Goal: Task Accomplishment & Management: Use online tool/utility

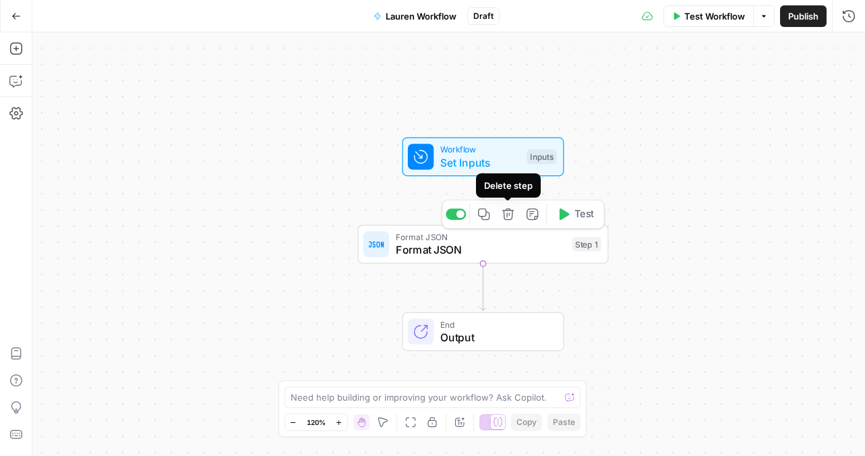
click at [512, 221] on button "Delete step" at bounding box center [508, 214] width 21 height 21
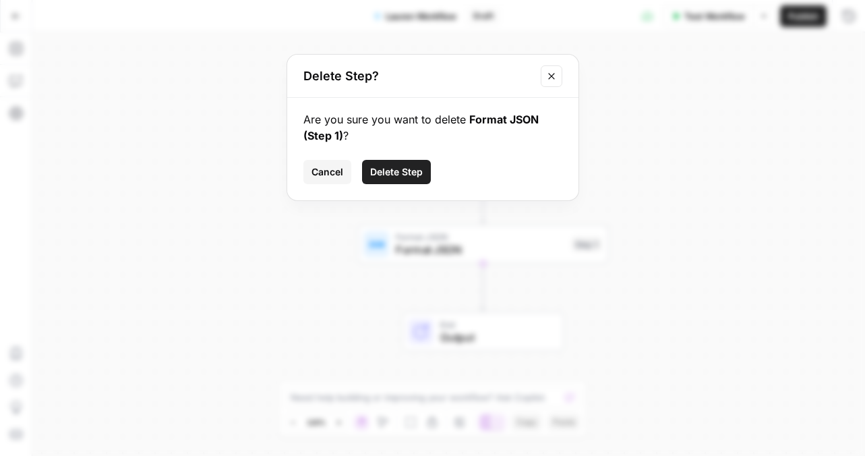
click at [387, 168] on span "Delete Step" at bounding box center [396, 171] width 53 height 13
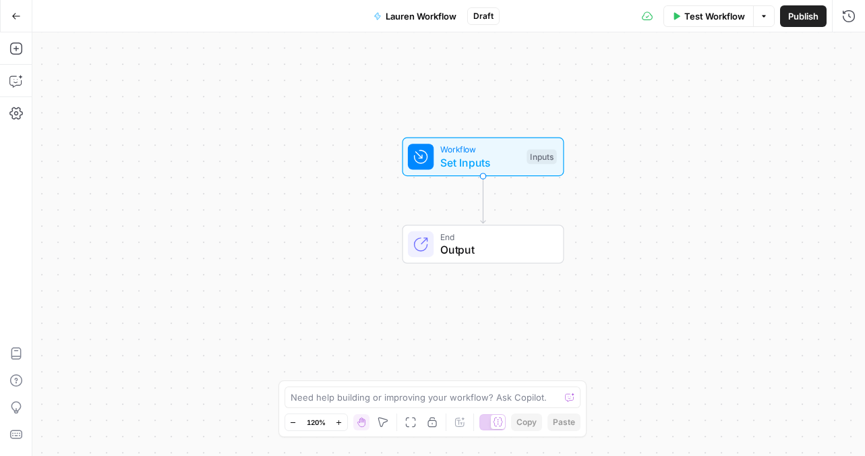
click at [11, 18] on icon "button" at bounding box center [15, 15] width 9 height 9
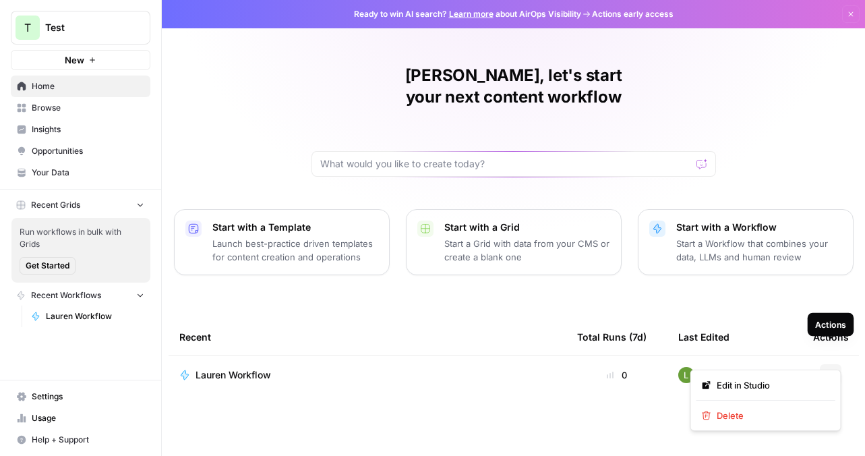
click at [832, 371] on icon "button" at bounding box center [831, 375] width 8 height 8
click at [762, 422] on button "Delete" at bounding box center [766, 415] width 139 height 19
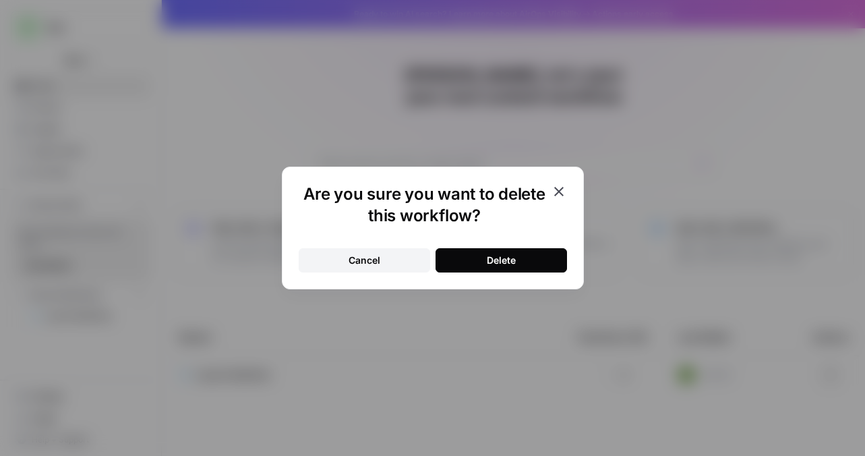
click at [519, 258] on button "Delete" at bounding box center [502, 260] width 132 height 24
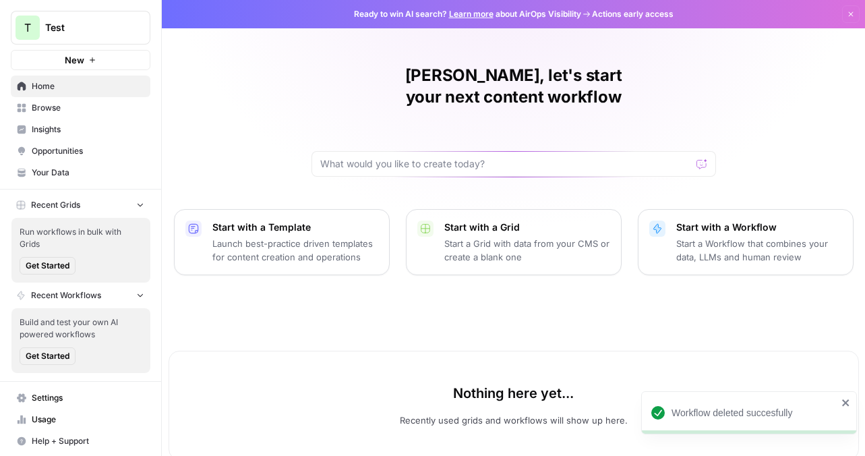
click at [676, 237] on p "Start a Workflow that combines your data, LLMs and human review" at bounding box center [759, 250] width 166 height 27
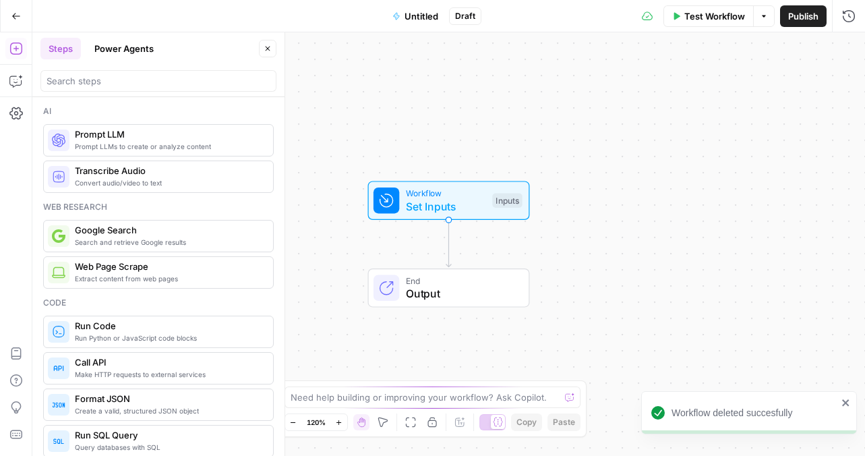
click at [442, 206] on span "Set Inputs" at bounding box center [446, 206] width 80 height 16
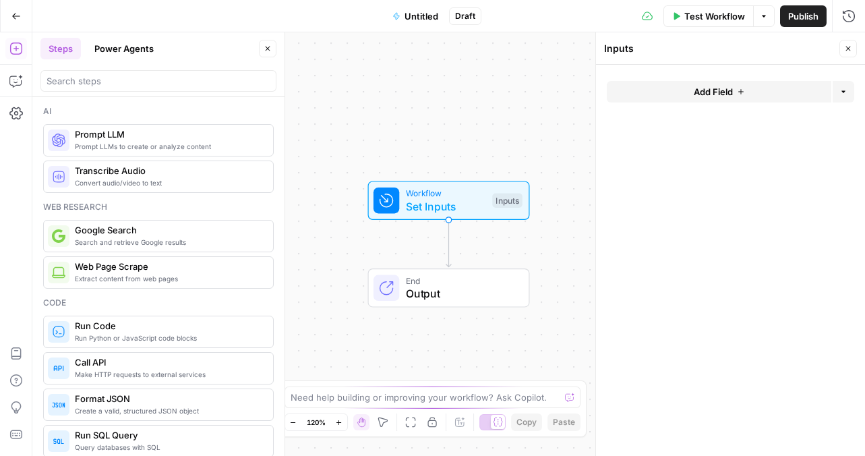
click at [513, 202] on div "Inputs" at bounding box center [507, 200] width 30 height 15
click at [778, 89] on button "Add Field" at bounding box center [719, 92] width 225 height 22
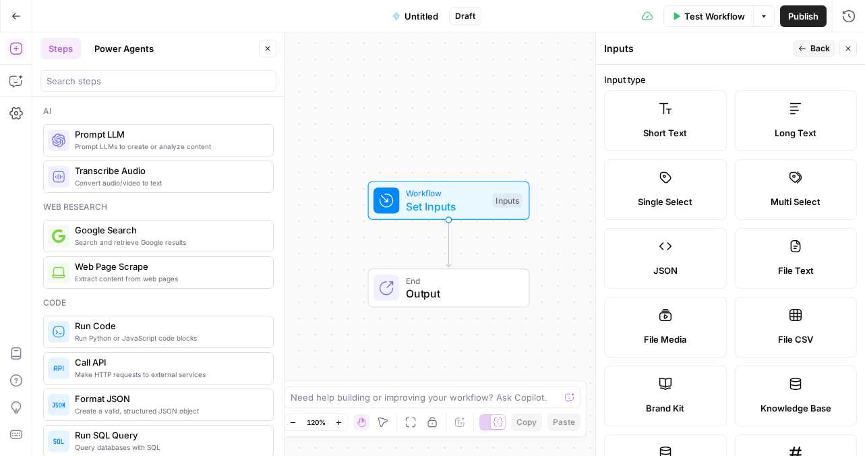
click at [658, 142] on label "Short Text" at bounding box center [665, 120] width 123 height 61
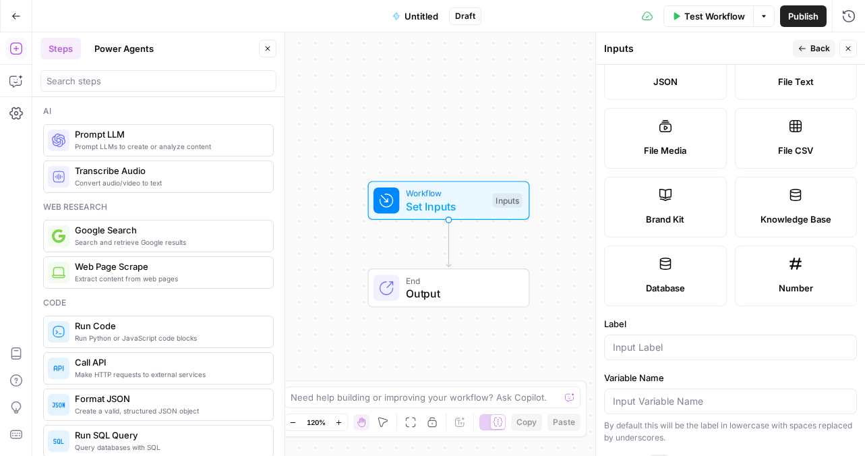
scroll to position [293, 0]
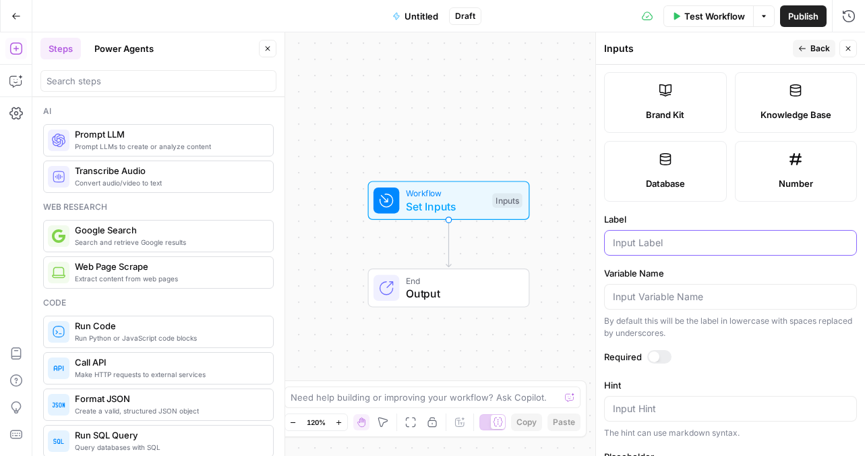
click at [655, 236] on input "Label" at bounding box center [730, 242] width 235 height 13
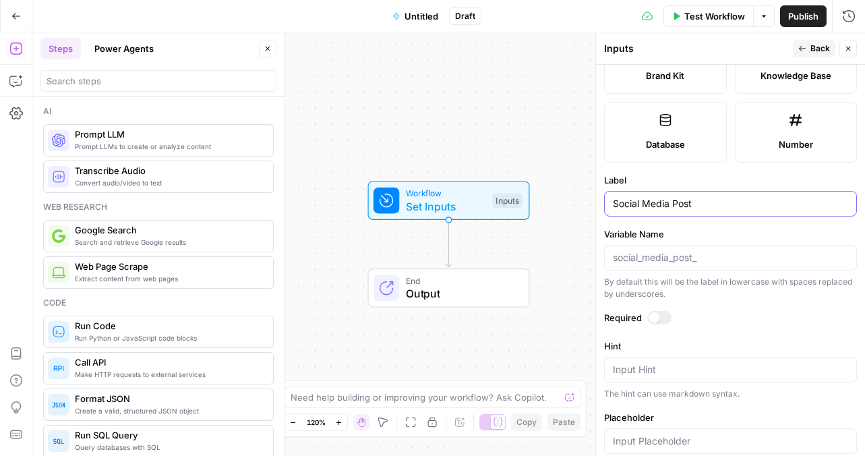
scroll to position [337, 0]
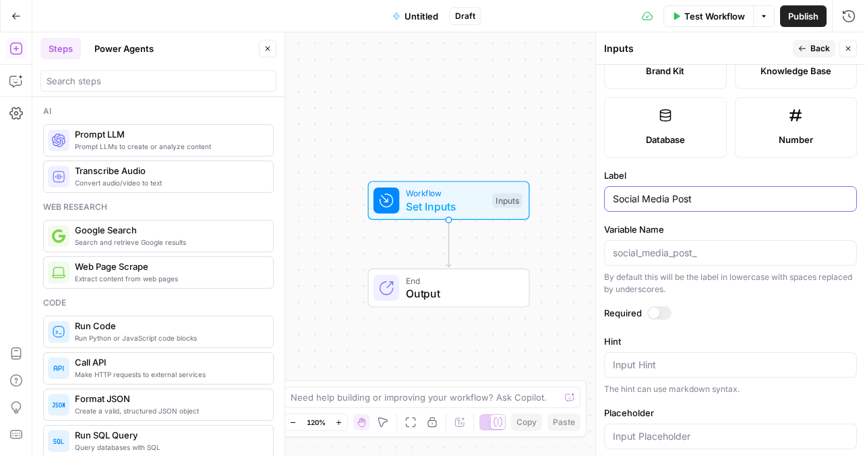
drag, startPoint x: 716, startPoint y: 205, endPoint x: 633, endPoint y: 202, distance: 83.7
click at [633, 202] on input "Social Media Post" at bounding box center [730, 198] width 235 height 13
type input "S"
type input "URL"
click at [660, 255] on input "Variable Name" at bounding box center [730, 252] width 235 height 13
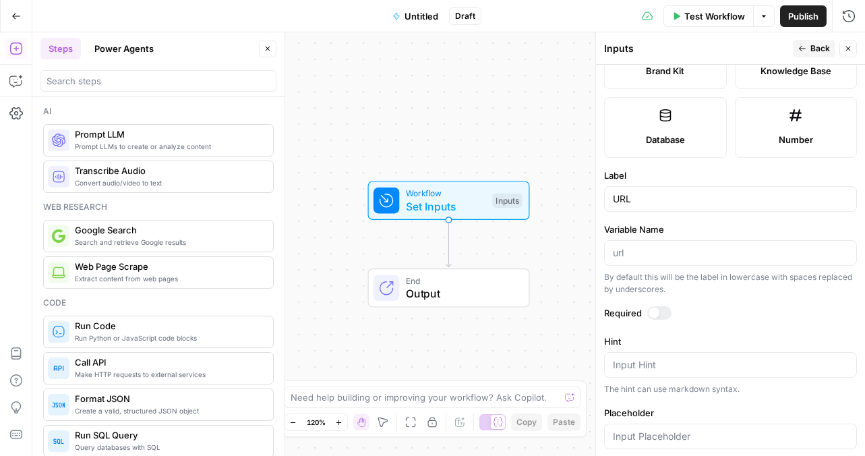
click at [656, 313] on div at bounding box center [654, 313] width 11 height 11
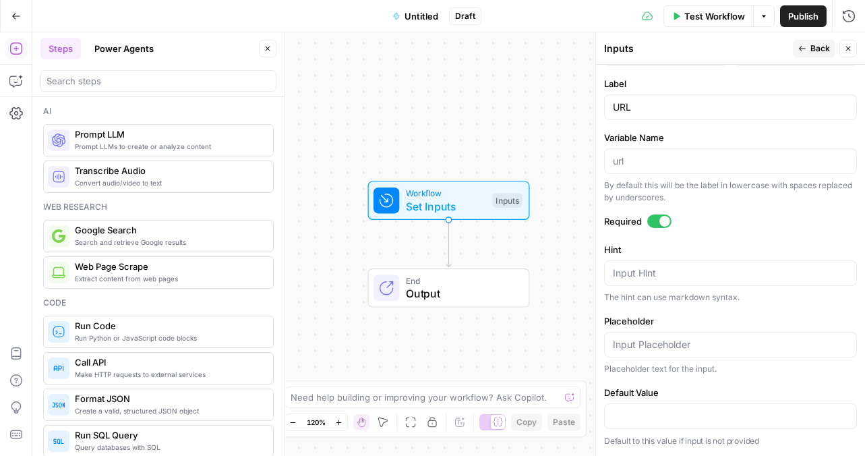
scroll to position [428, 0]
click at [809, 48] on button "Back" at bounding box center [814, 49] width 42 height 18
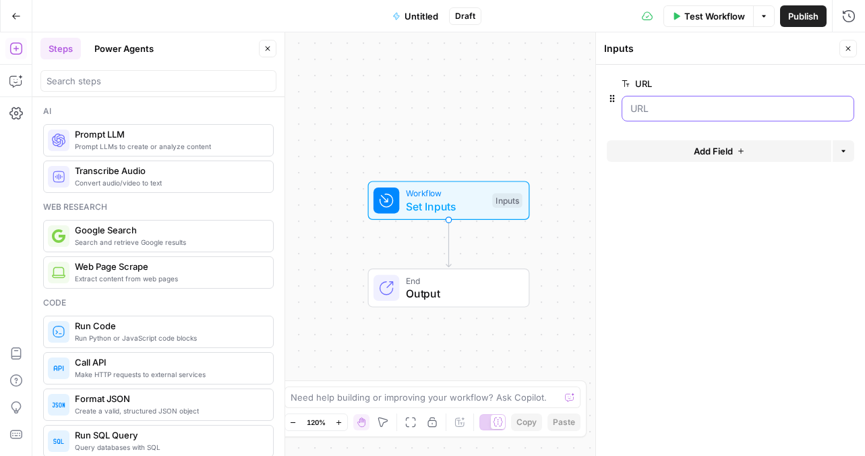
click at [699, 107] on input "URL" at bounding box center [738, 108] width 215 height 13
click at [471, 299] on span "Output" at bounding box center [461, 293] width 110 height 16
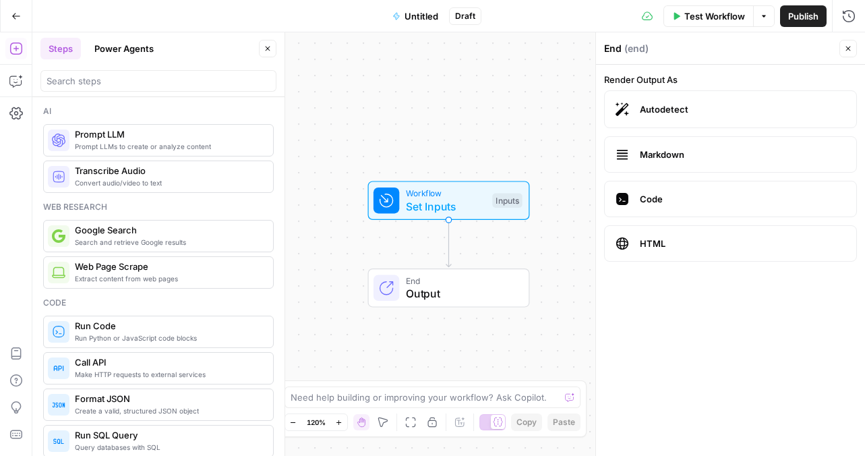
click at [485, 226] on div "Workflow Set Inputs Inputs End Output" at bounding box center [448, 244] width 833 height 424
click at [482, 208] on span "Set Inputs" at bounding box center [446, 206] width 80 height 16
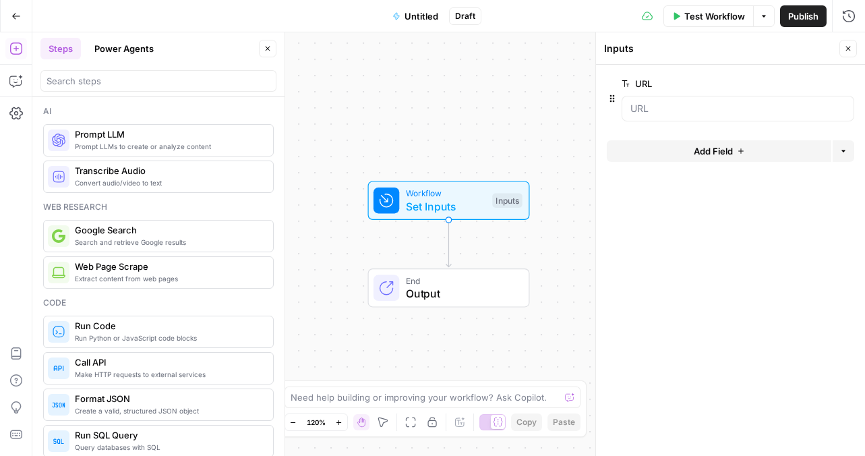
click at [613, 100] on icon "button" at bounding box center [612, 98] width 11 height 11
click at [616, 105] on div "URL edit field Delete group" at bounding box center [731, 99] width 248 height 46
click at [467, 306] on div "End Output" at bounding box center [449, 287] width 162 height 39
click at [466, 279] on span "End" at bounding box center [461, 280] width 110 height 13
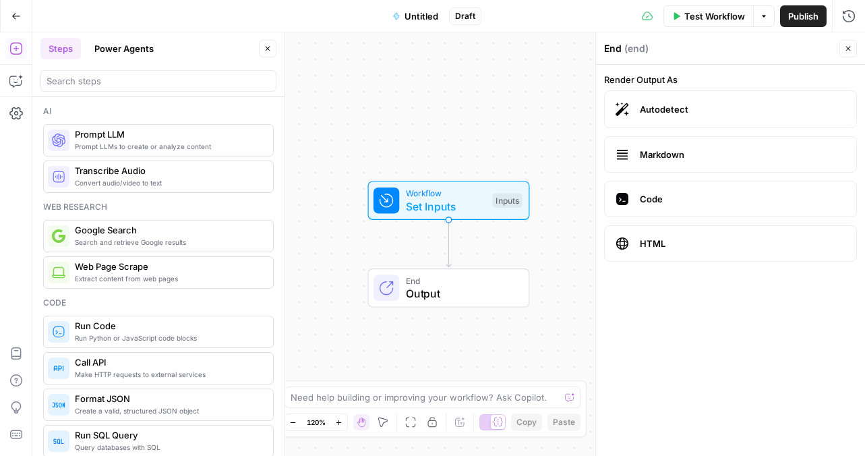
click at [458, 179] on button "Test Step" at bounding box center [485, 170] width 74 height 21
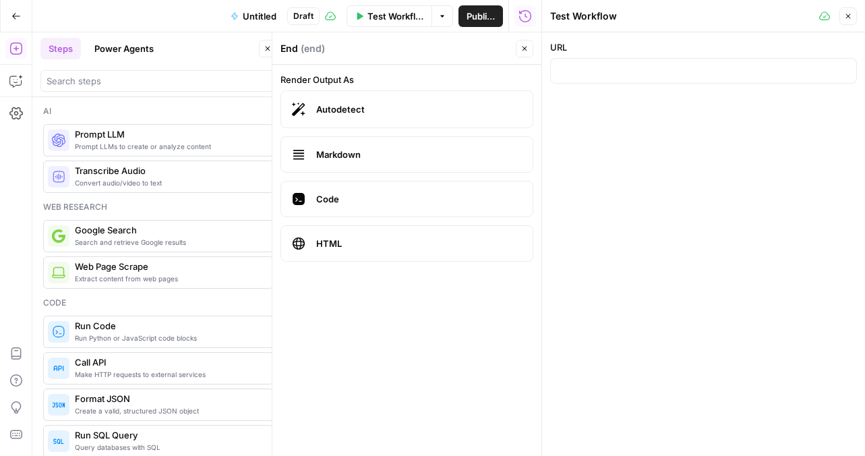
click at [848, 18] on icon "button" at bounding box center [848, 16] width 8 height 8
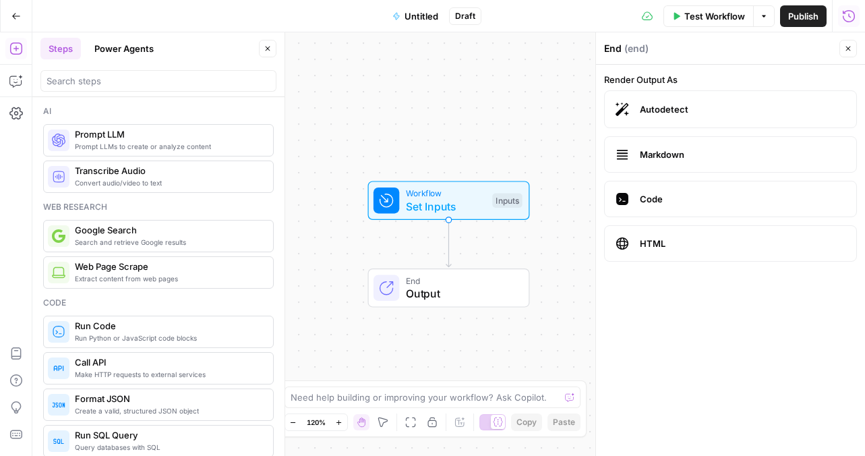
click at [440, 214] on span "Set Inputs" at bounding box center [446, 206] width 80 height 16
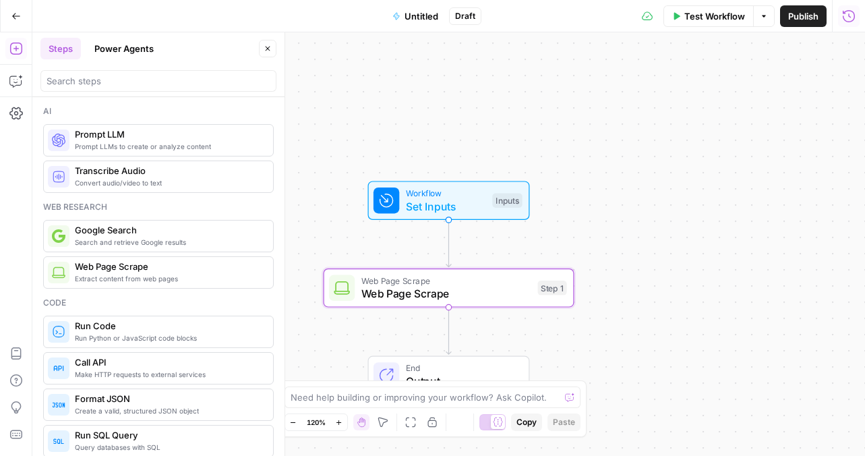
type textarea "Web Page Scrape"
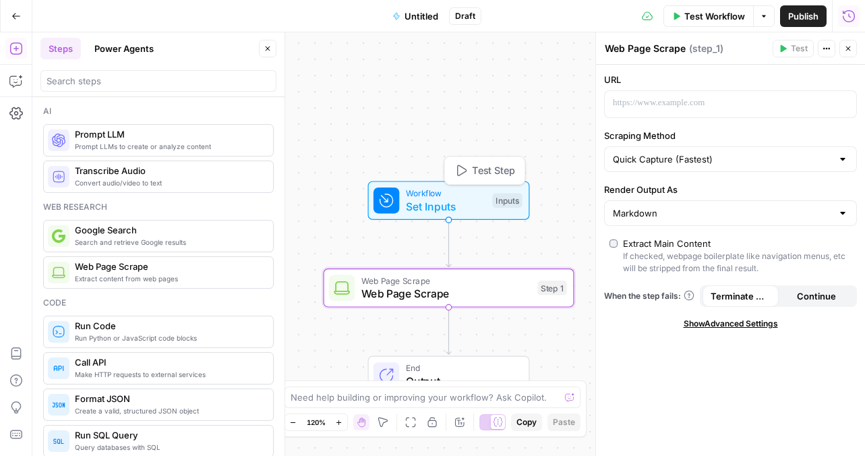
click at [443, 206] on span "Set Inputs" at bounding box center [446, 206] width 80 height 16
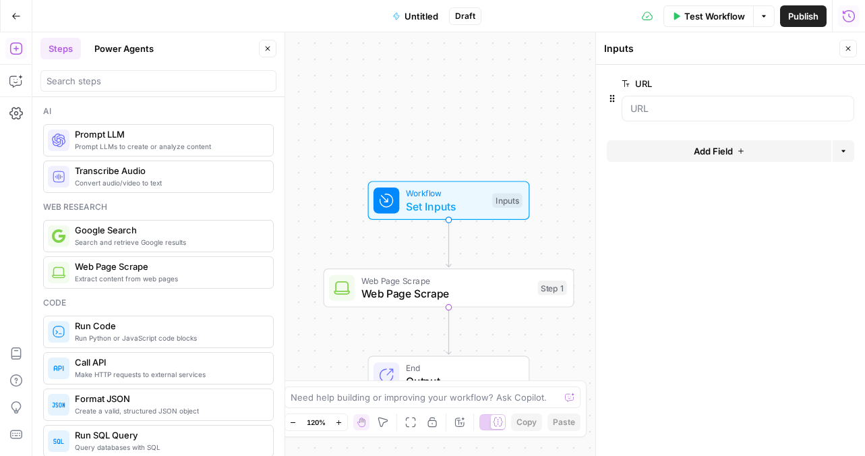
click at [806, 82] on span "edit field" at bounding box center [804, 83] width 30 height 11
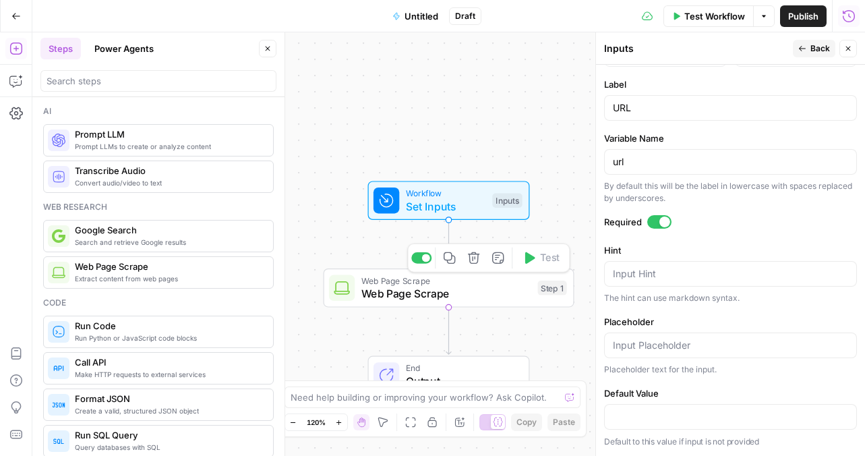
click at [442, 299] on span "Web Page Scrape" at bounding box center [446, 293] width 170 height 16
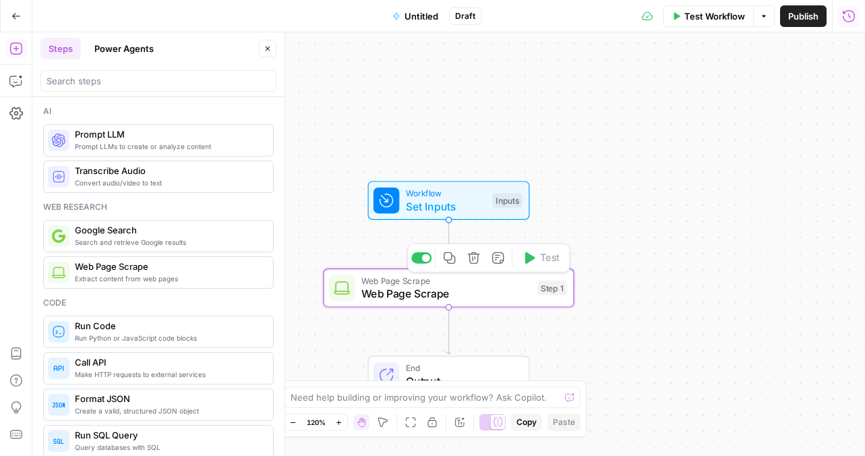
type textarea "Web Page Scrape"
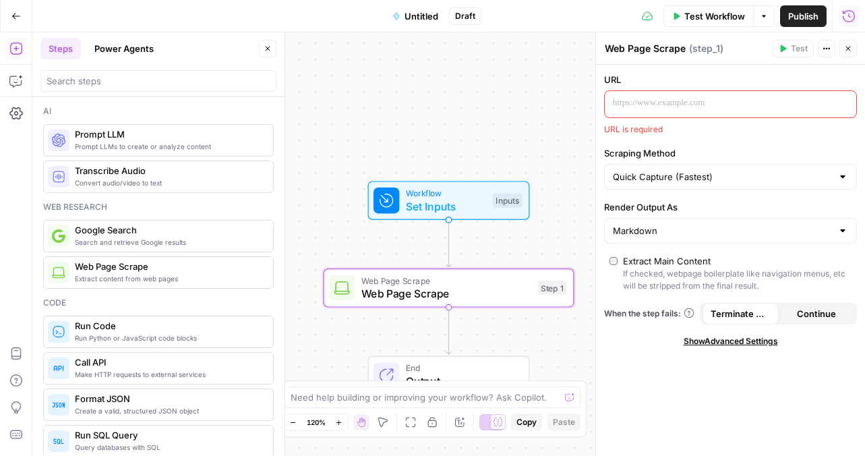
click at [848, 49] on icon "button" at bounding box center [848, 49] width 8 height 8
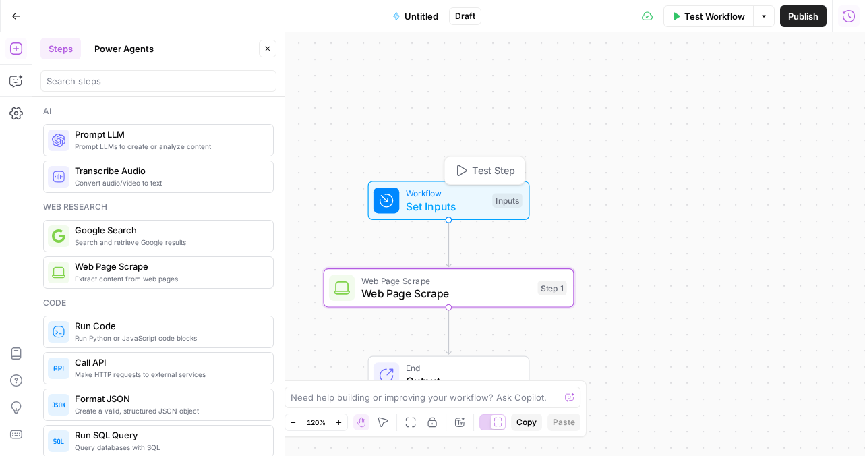
click at [423, 208] on span "Set Inputs" at bounding box center [446, 206] width 80 height 16
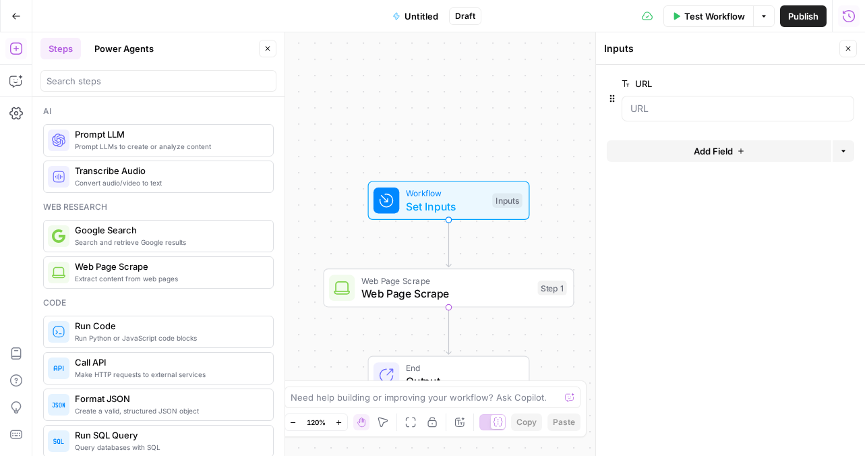
click at [424, 287] on span "Web Page Scrape" at bounding box center [446, 293] width 170 height 16
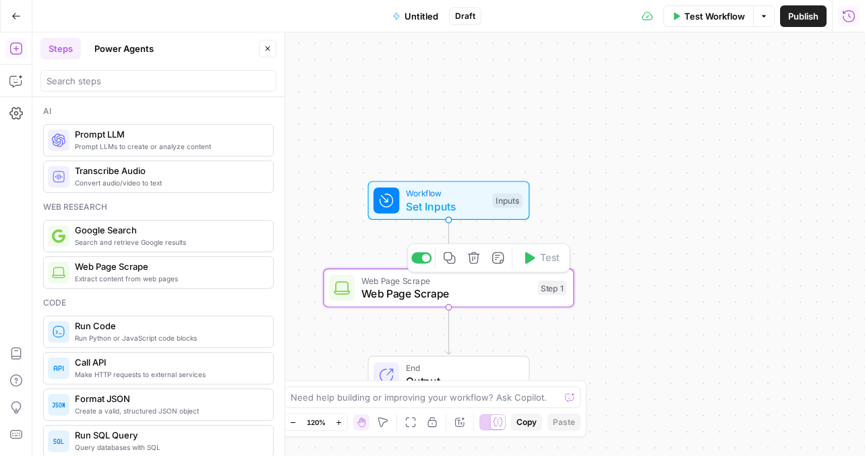
type textarea "Web Page Scrape"
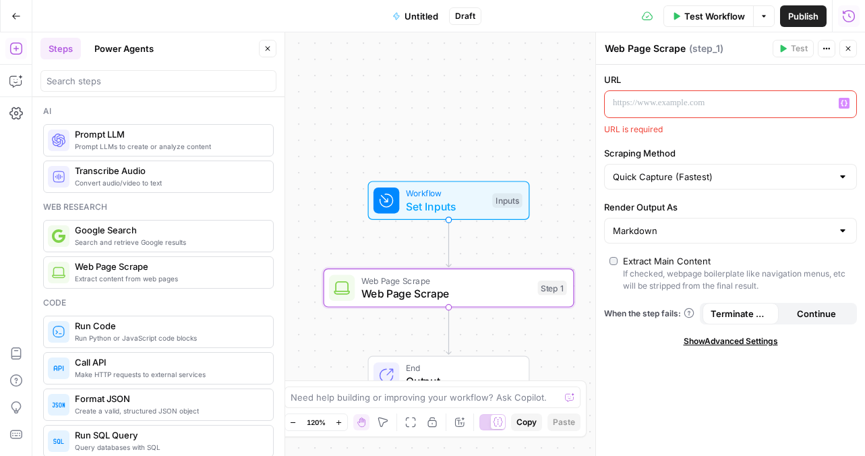
click at [635, 112] on div at bounding box center [720, 104] width 230 height 26
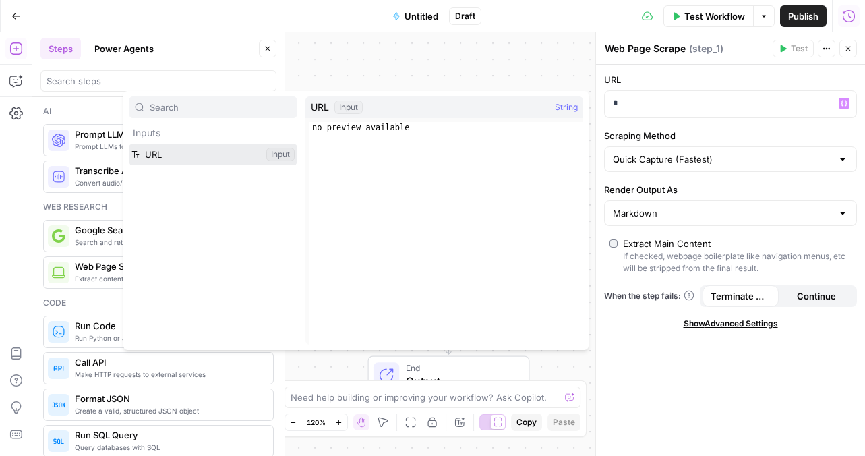
click at [231, 158] on button "Select variable URL" at bounding box center [213, 155] width 169 height 22
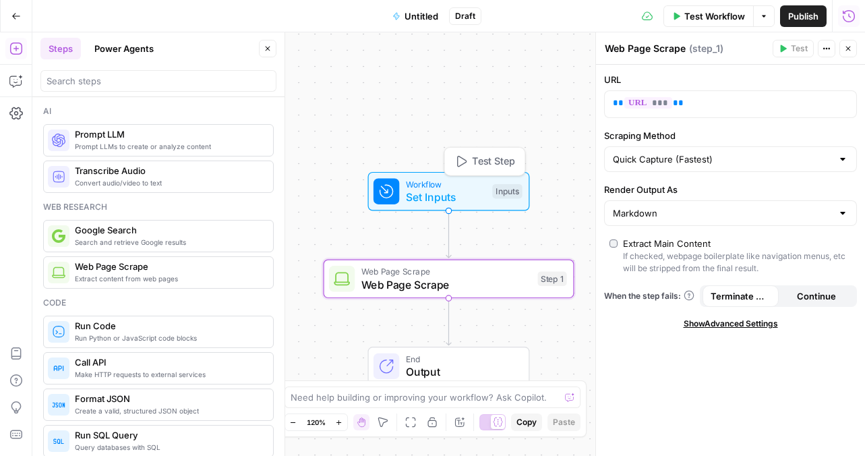
click at [469, 163] on button "Test Step" at bounding box center [485, 161] width 74 height 21
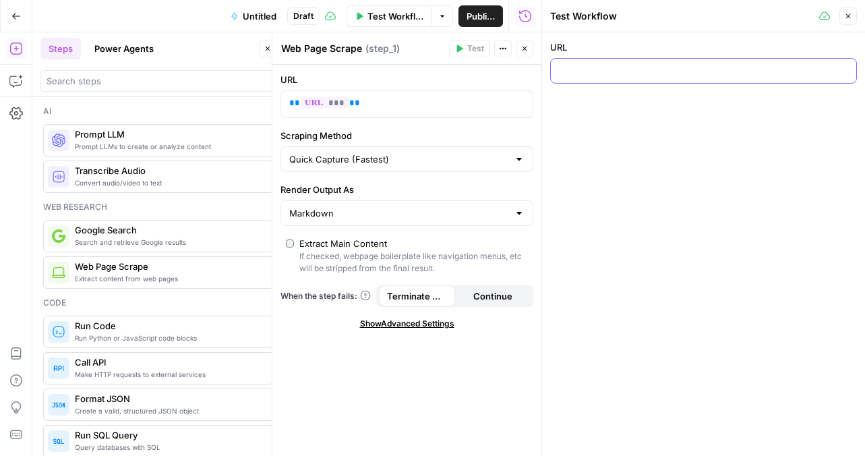
click at [587, 74] on input "URL" at bounding box center [703, 70] width 289 height 13
paste input "https://kravebeauty.com"
type input "https://kravebeauty.com"
click at [479, 51] on span "Test" at bounding box center [475, 48] width 17 height 12
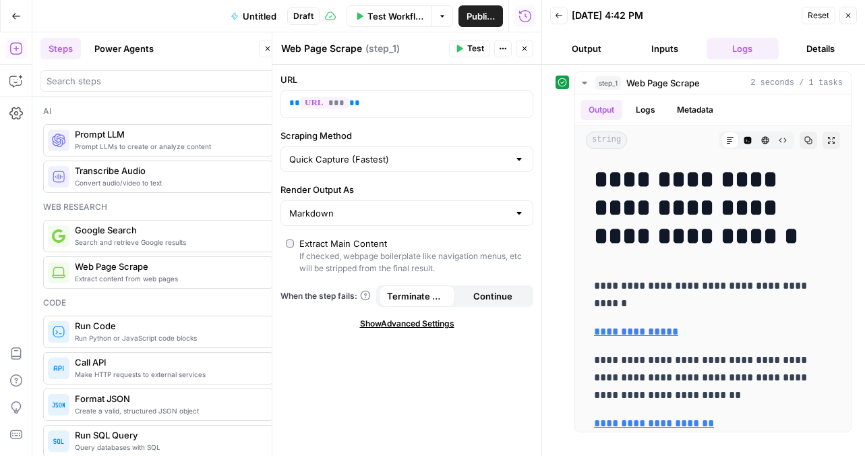
click at [585, 45] on button "Output" at bounding box center [586, 49] width 73 height 22
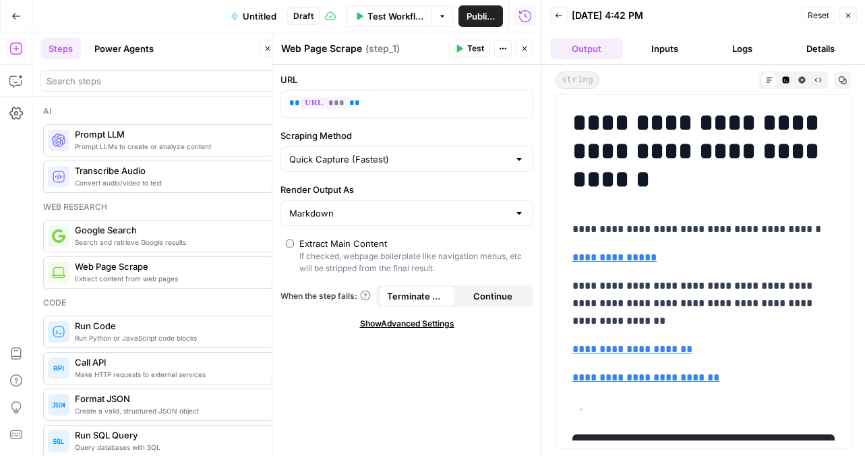
scroll to position [111, 0]
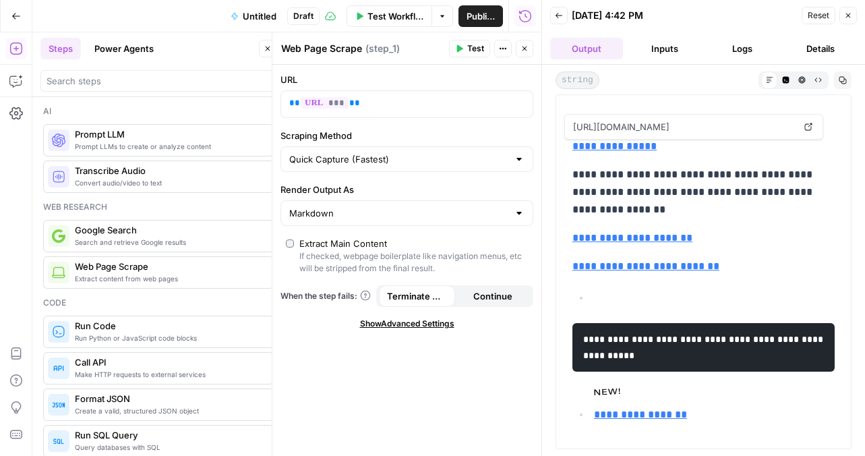
click at [845, 16] on icon "button" at bounding box center [848, 15] width 8 height 8
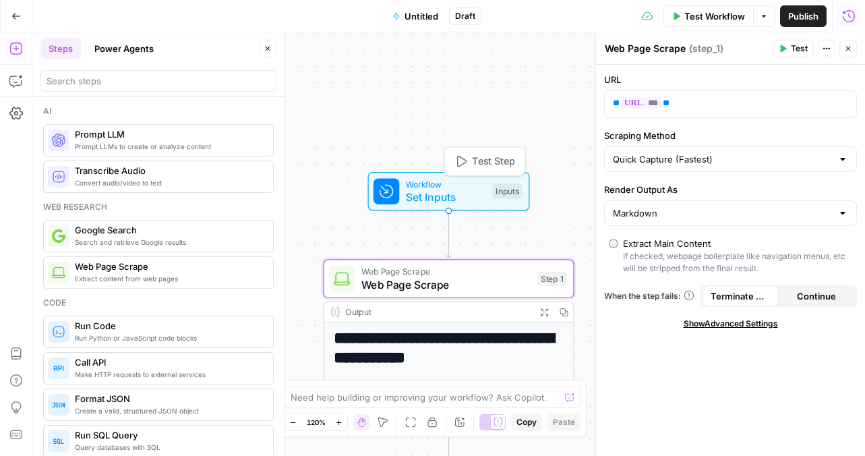
click at [456, 194] on span "Set Inputs" at bounding box center [446, 197] width 80 height 16
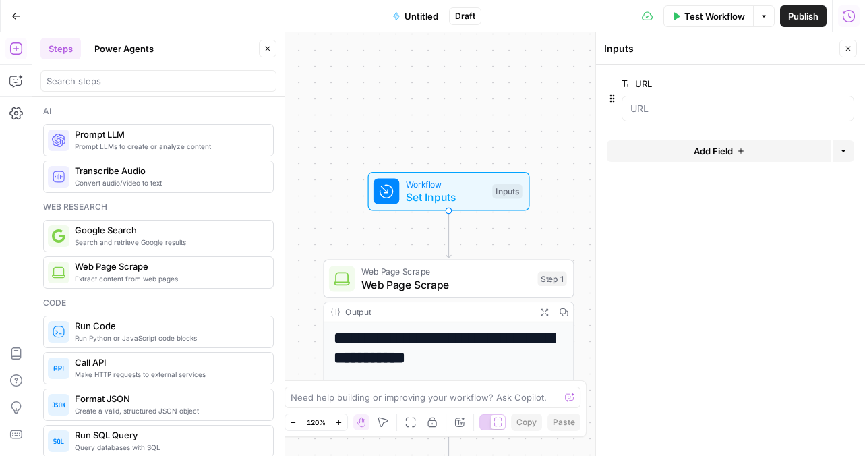
click at [720, 148] on span "Add Field" at bounding box center [713, 150] width 39 height 13
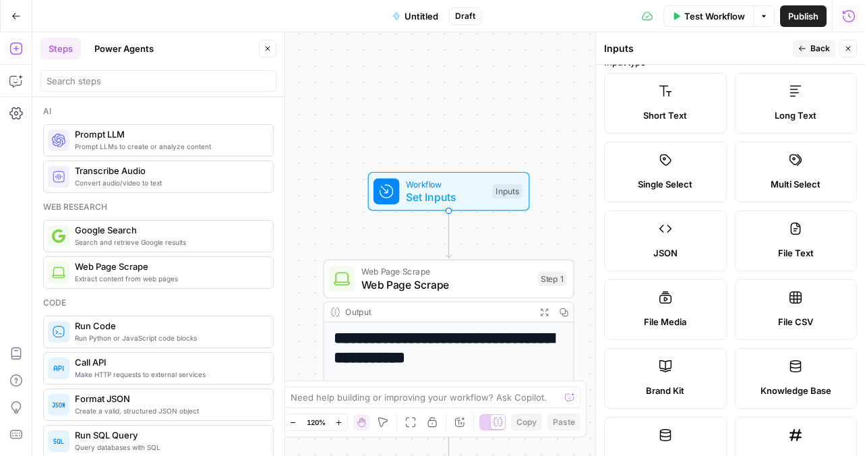
scroll to position [1, 0]
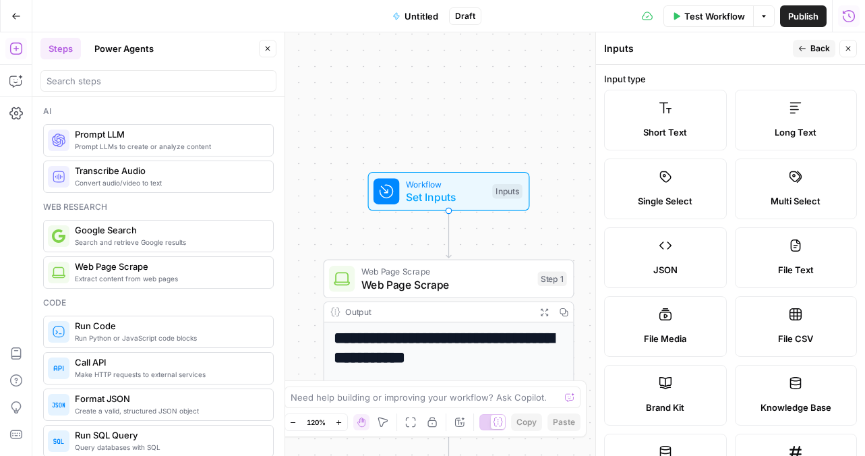
click at [674, 107] on label "Short Text" at bounding box center [665, 120] width 123 height 61
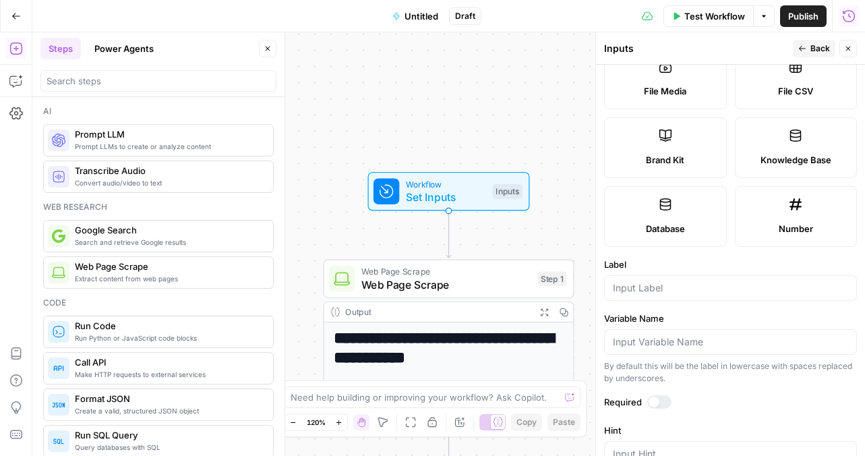
scroll to position [277, 0]
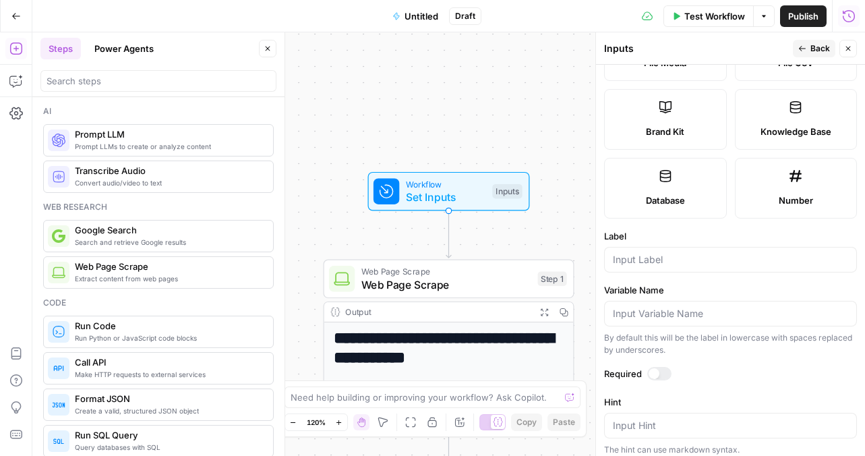
click at [655, 267] on div at bounding box center [730, 260] width 253 height 26
type input "Keyword"
click at [659, 364] on form "Input type Short Text Long Text Single Select Multi Select JSON File Text File …" at bounding box center [730, 260] width 269 height 391
click at [665, 376] on div at bounding box center [659, 373] width 24 height 13
click at [811, 45] on span "Back" at bounding box center [821, 48] width 20 height 12
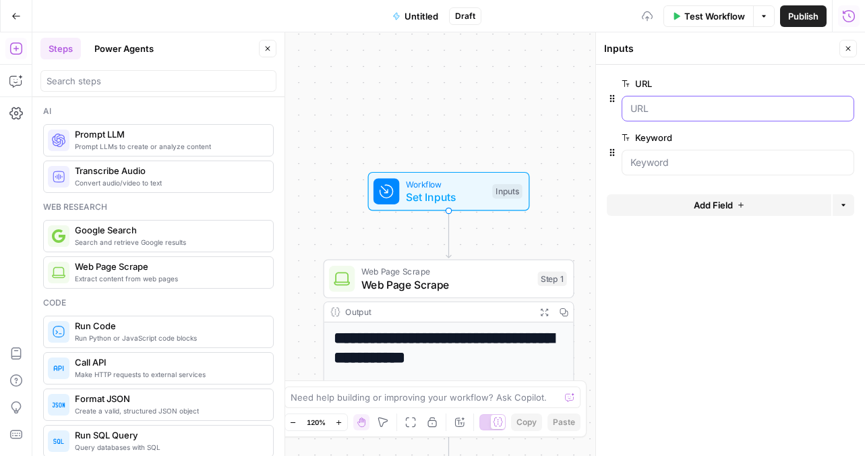
click at [679, 111] on input "URL" at bounding box center [738, 108] width 215 height 13
click at [643, 117] on div at bounding box center [738, 109] width 233 height 26
click at [658, 109] on input "URL" at bounding box center [738, 108] width 215 height 13
click at [636, 113] on input "URL" at bounding box center [738, 108] width 215 height 13
click at [646, 113] on input "URL" at bounding box center [738, 108] width 215 height 13
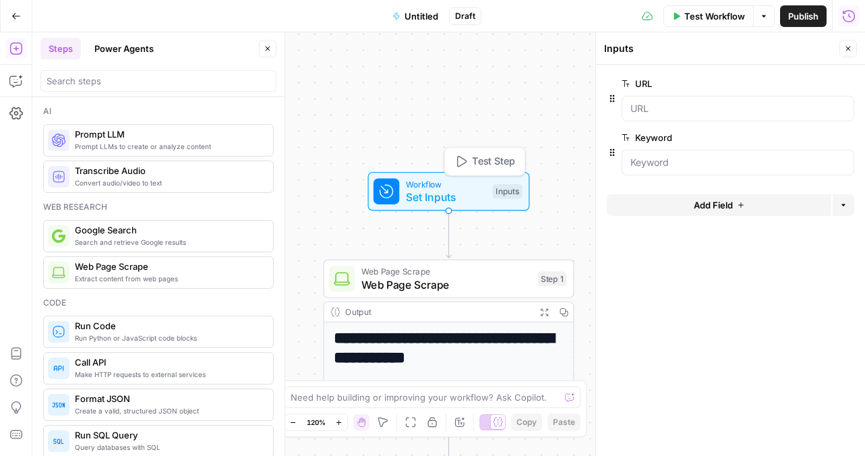
click at [498, 161] on span "Test Step" at bounding box center [493, 161] width 43 height 15
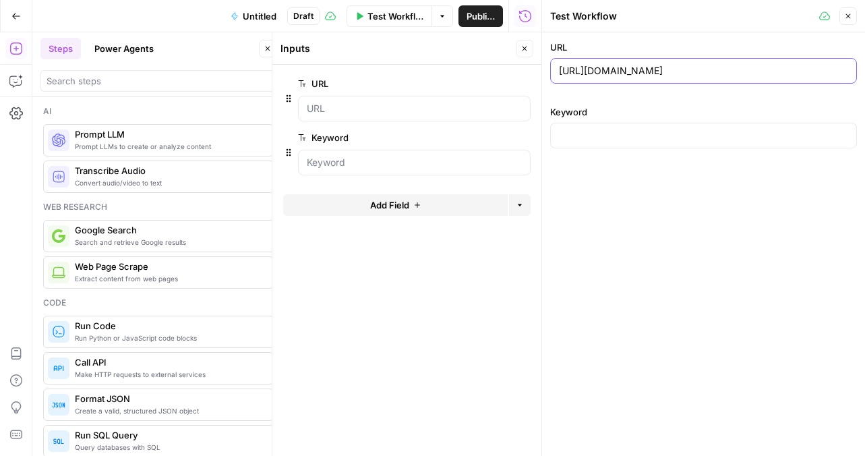
drag, startPoint x: 694, startPoint y: 75, endPoint x: 516, endPoint y: 65, distance: 178.3
click at [516, 65] on body "**********" at bounding box center [432, 228] width 865 height 456
paste input "/pages/our-philosophy"
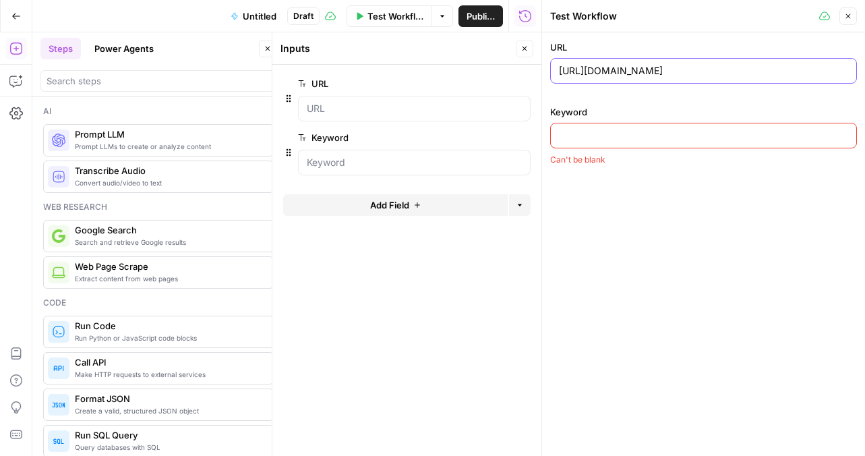
type input "https://kravebeauty.com/pages/our-philosophy"
click at [614, 144] on div at bounding box center [703, 136] width 307 height 26
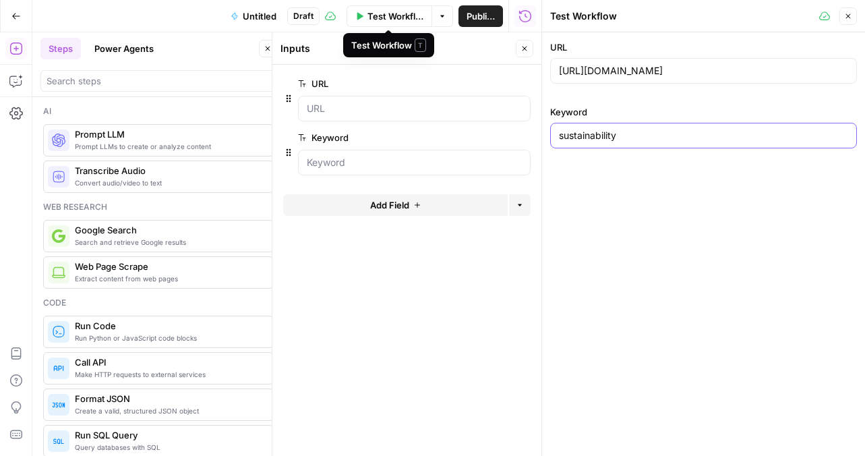
type input "sustainability"
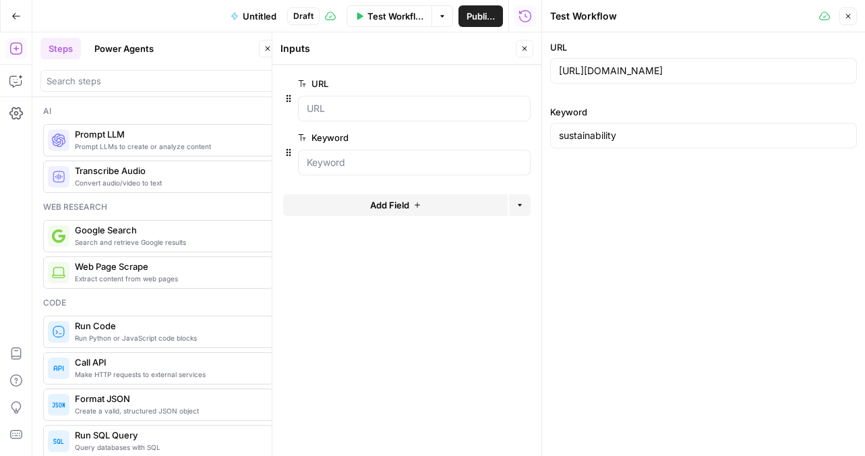
click at [376, 14] on span "Test Workflow" at bounding box center [396, 15] width 56 height 13
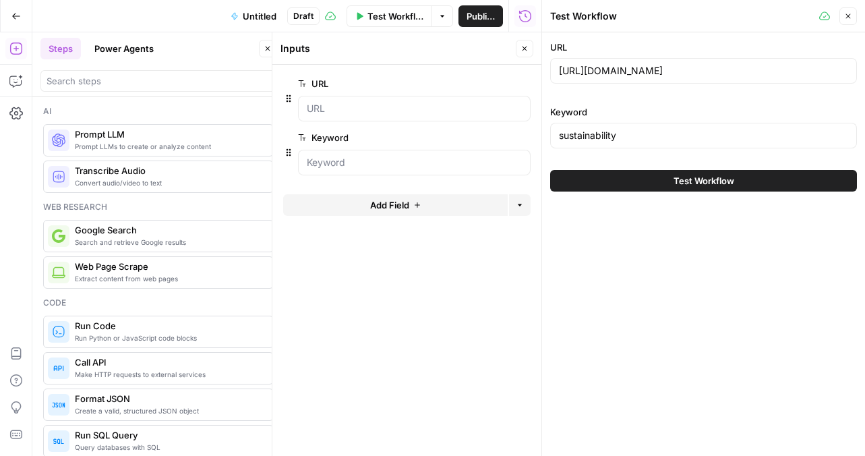
click at [614, 191] on button "Test Workflow" at bounding box center [703, 181] width 307 height 22
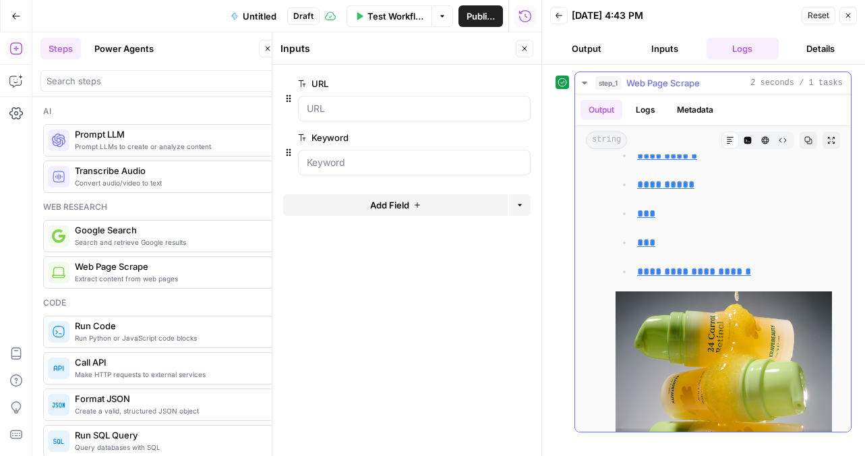
scroll to position [439, 0]
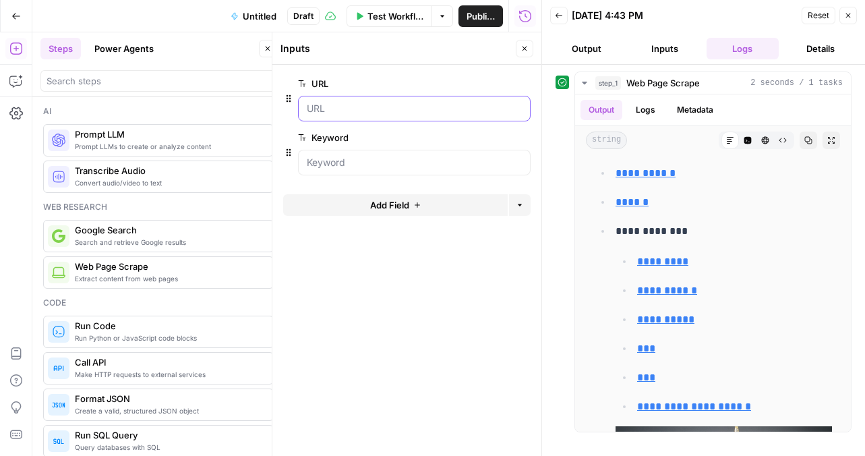
click at [345, 104] on input "URL" at bounding box center [414, 108] width 215 height 13
click at [330, 107] on input "URL" at bounding box center [414, 108] width 215 height 13
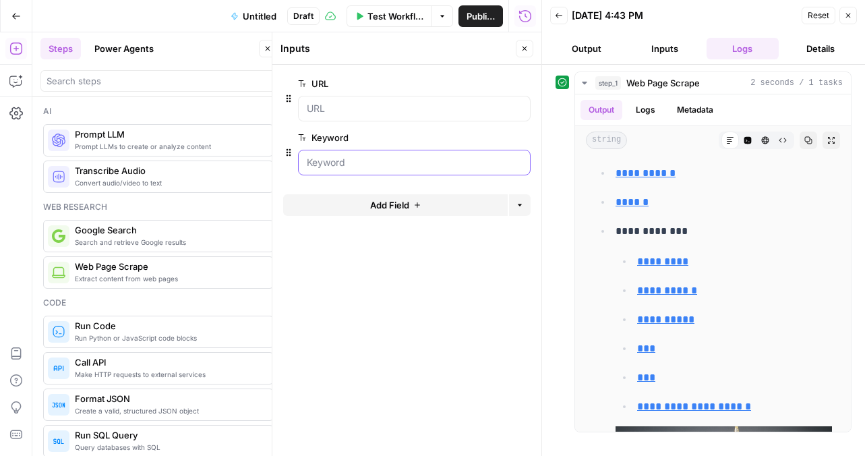
click at [337, 165] on input "Keyword" at bounding box center [414, 162] width 215 height 13
click at [524, 54] on button "Close" at bounding box center [525, 49] width 18 height 18
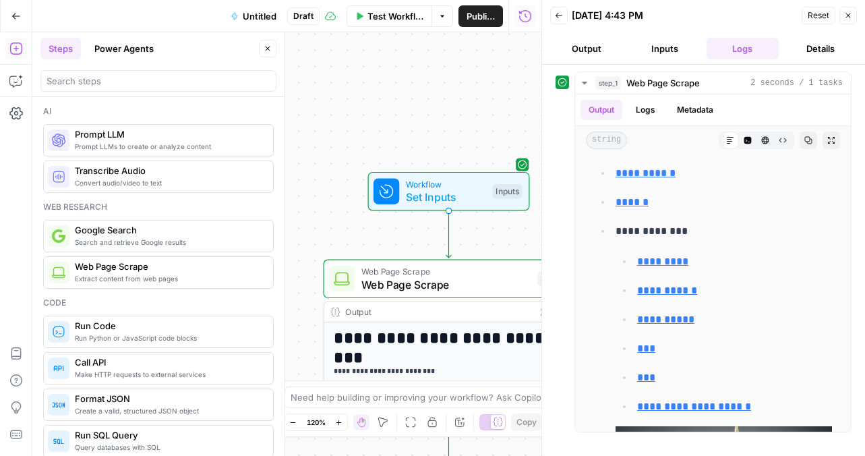
click at [559, 22] on button "Back" at bounding box center [559, 16] width 18 height 18
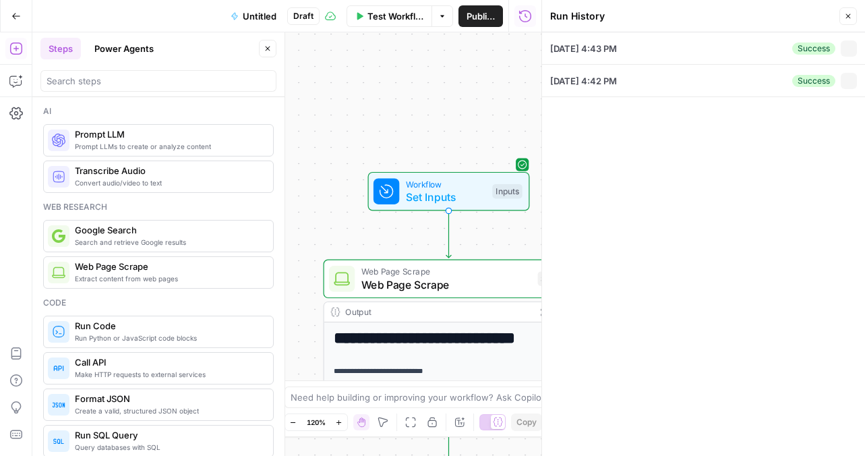
type input "https://kravebeauty.com/pages/our-philosophy"
type input "sustainability"
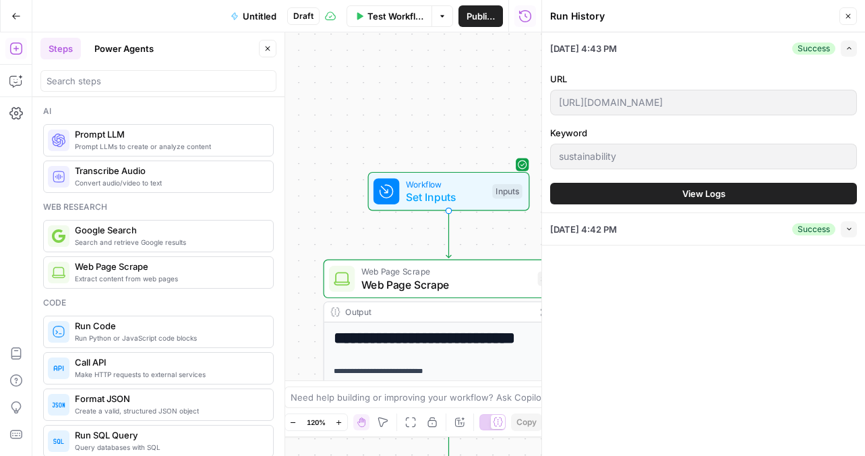
click at [666, 191] on button "View Logs" at bounding box center [703, 194] width 307 height 22
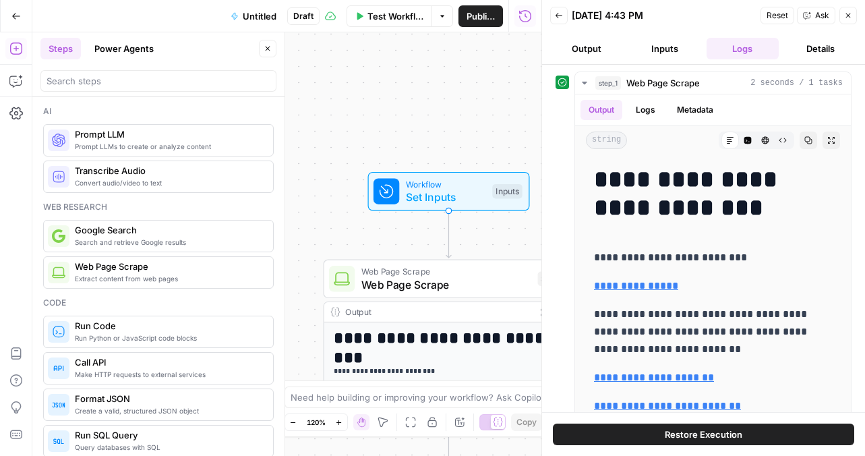
click at [595, 55] on button "Output" at bounding box center [586, 49] width 73 height 22
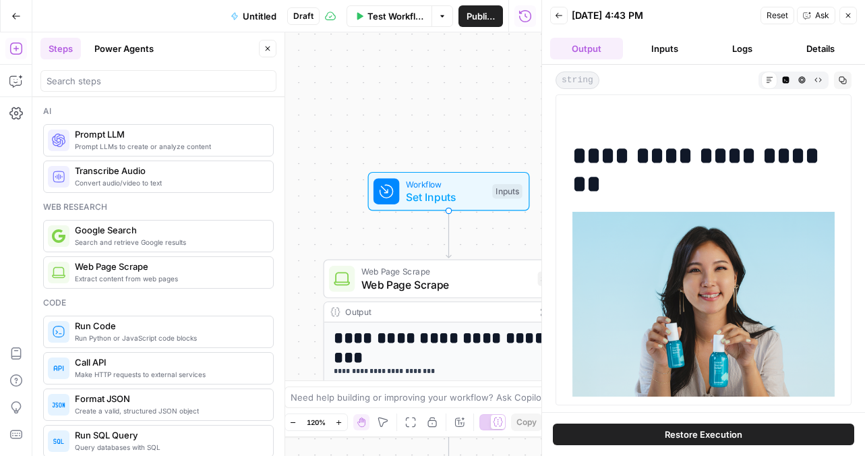
scroll to position [2112, 0]
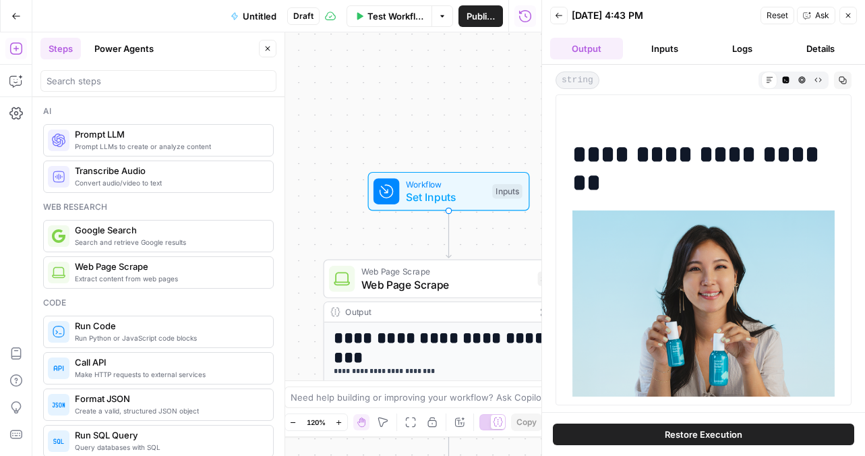
click at [563, 18] on button "Back" at bounding box center [559, 16] width 18 height 18
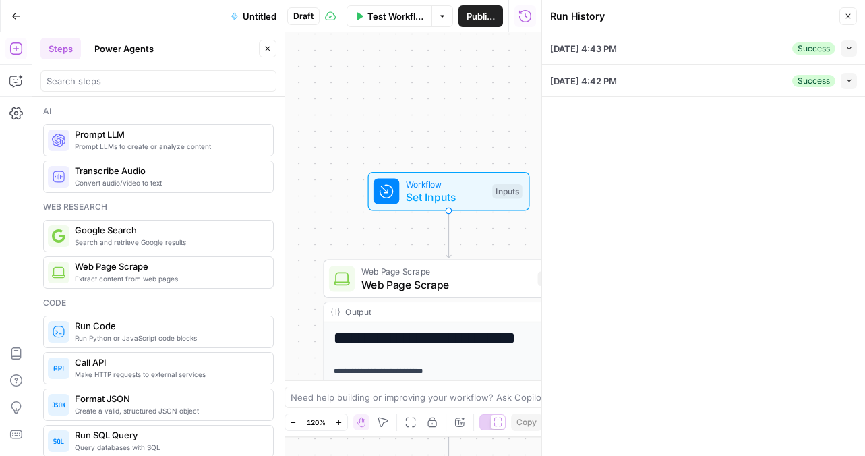
click at [844, 23] on button "Close" at bounding box center [849, 16] width 18 height 18
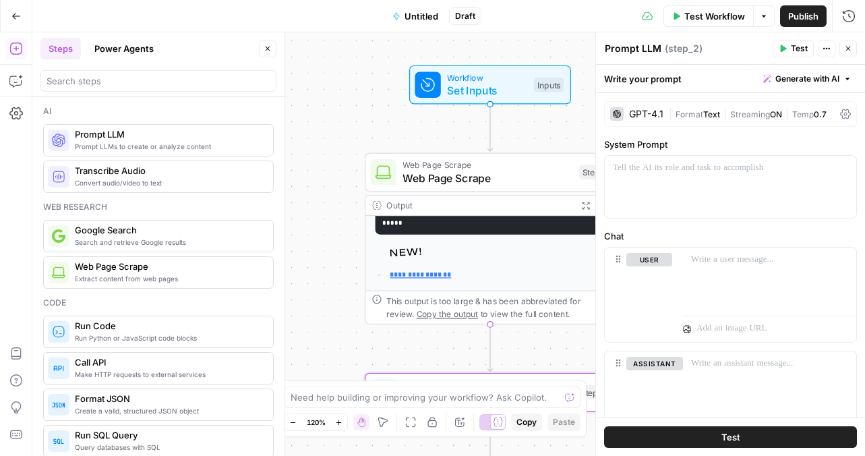
scroll to position [0, 0]
click at [618, 110] on icon at bounding box center [617, 114] width 8 height 8
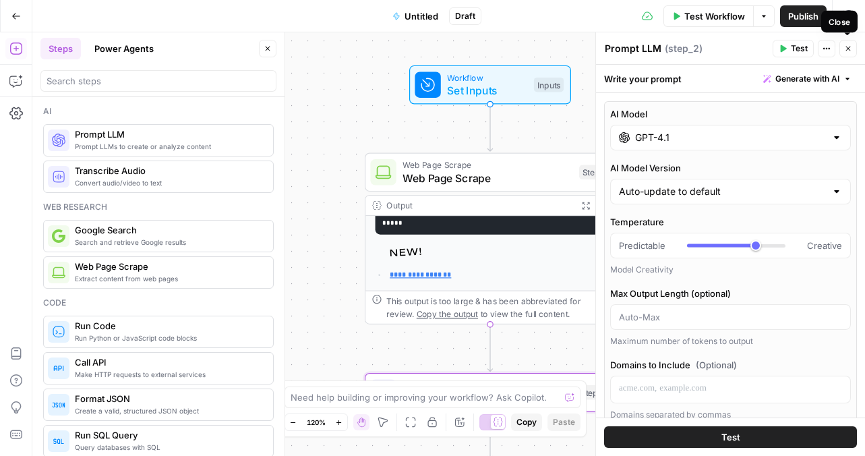
click at [850, 51] on icon "button" at bounding box center [848, 49] width 8 height 8
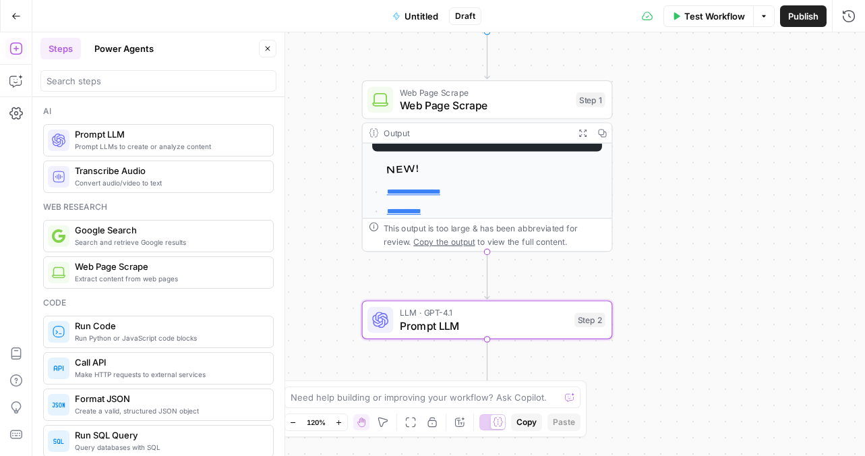
click at [430, 343] on div "**********" at bounding box center [448, 244] width 833 height 424
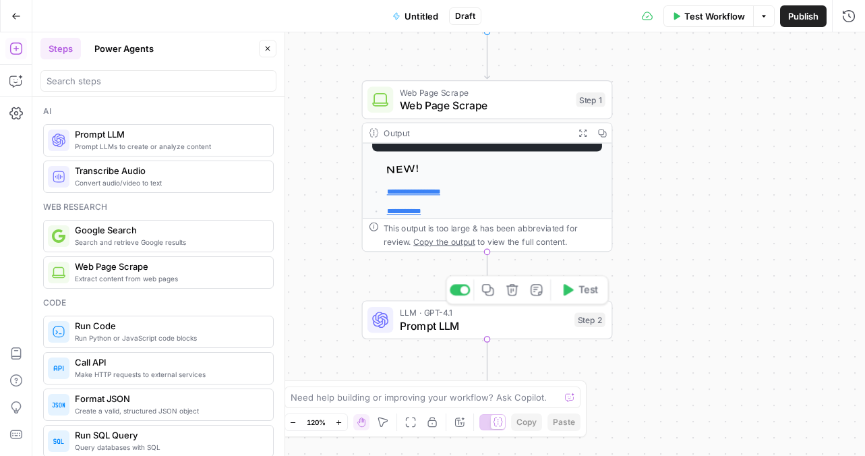
click at [430, 325] on span "Prompt LLM" at bounding box center [484, 326] width 169 height 16
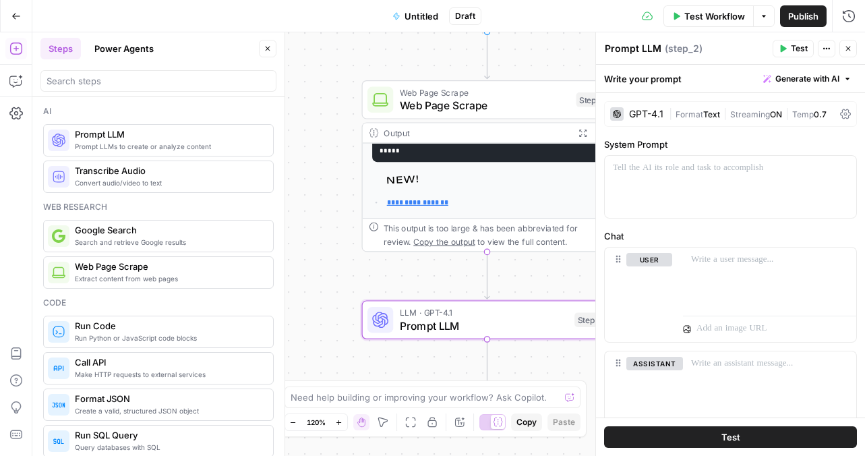
click at [840, 101] on div "GPT-4.1 | Format Text | Streaming ON | Temp 0.7" at bounding box center [730, 114] width 253 height 26
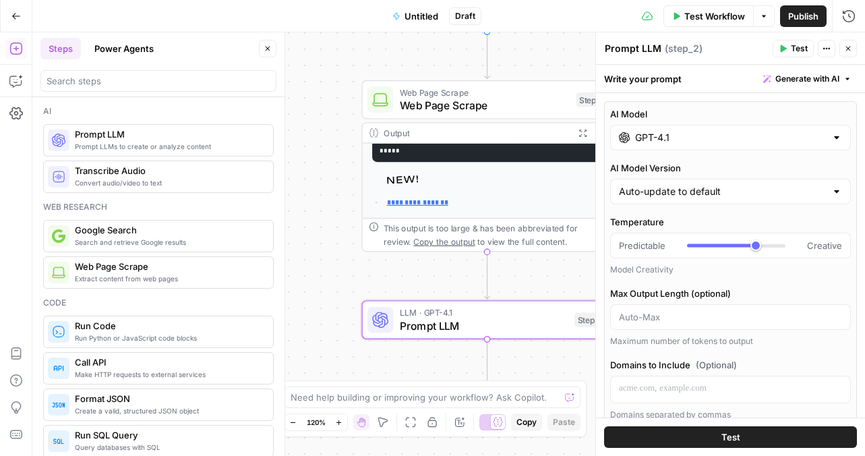
click at [650, 125] on div "GPT-4.1" at bounding box center [730, 138] width 241 height 26
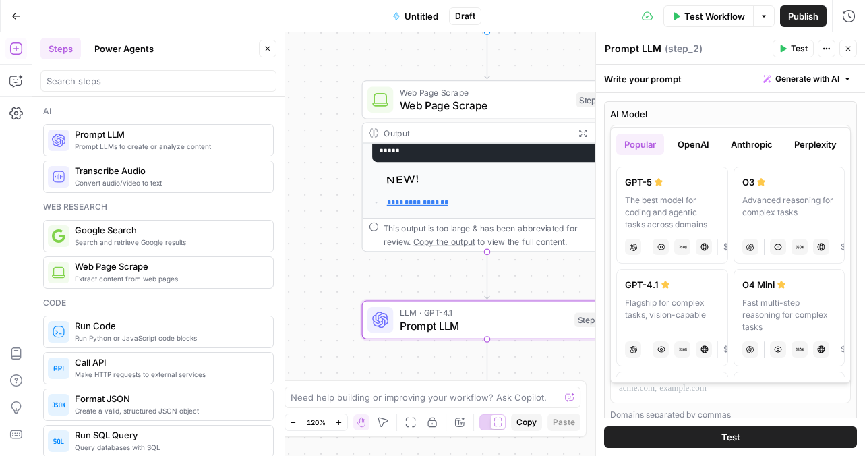
click at [685, 269] on label "GPT-4.1 Flagship for complex tasks, vision-capable chat Vision Capabilities JSO…" at bounding box center [672, 317] width 112 height 97
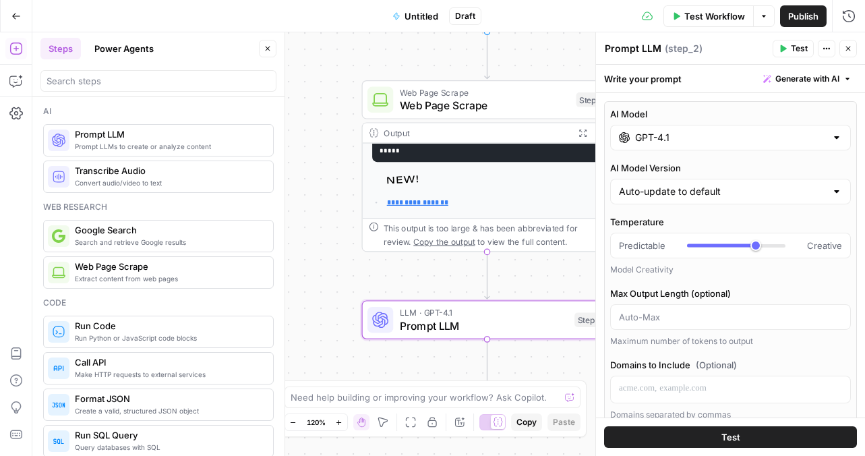
click at [625, 125] on div "GPT-4.1" at bounding box center [730, 138] width 241 height 26
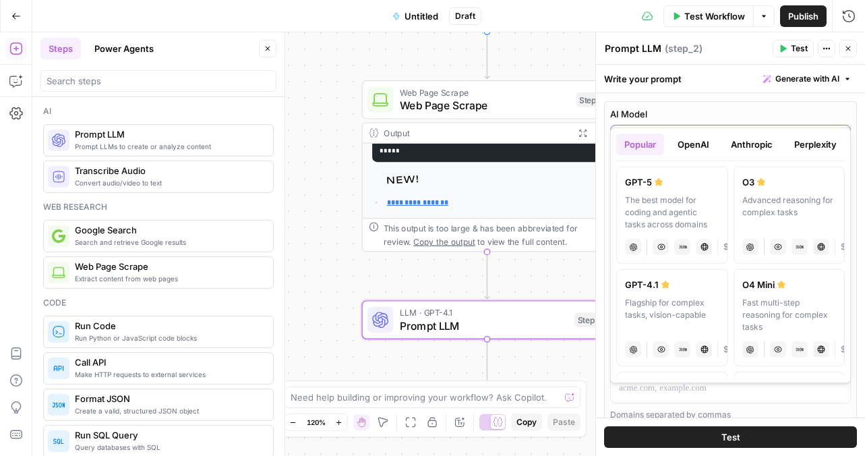
click at [625, 125] on div "GPT-4.1" at bounding box center [730, 138] width 241 height 26
click at [624, 125] on div "GPT-4.1" at bounding box center [730, 138] width 241 height 26
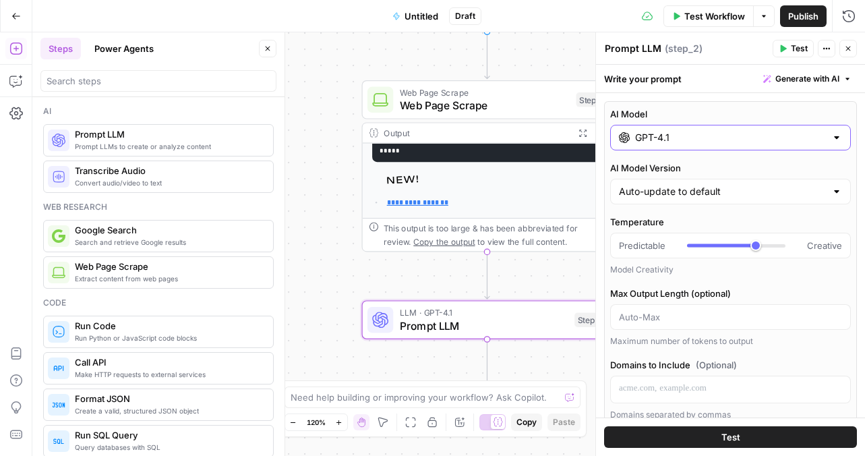
click at [624, 125] on div "GPT-4.1" at bounding box center [730, 138] width 241 height 26
click at [631, 125] on div "GPT-4.1" at bounding box center [730, 138] width 241 height 26
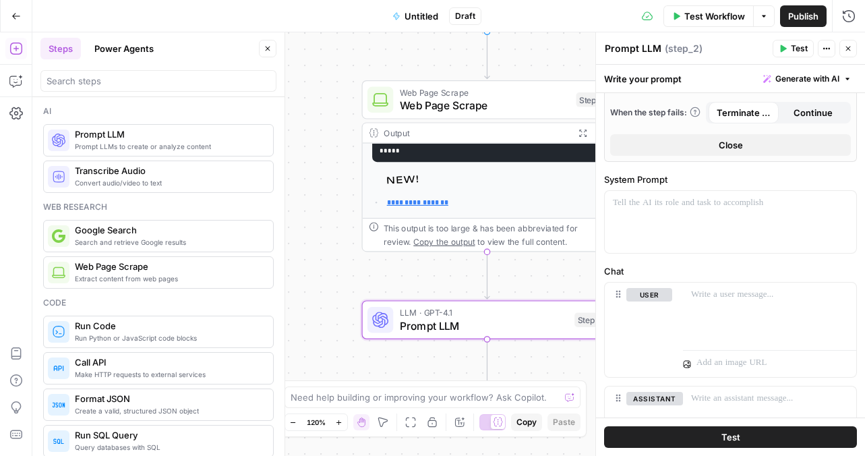
scroll to position [543, 0]
click at [654, 194] on div at bounding box center [731, 221] width 252 height 62
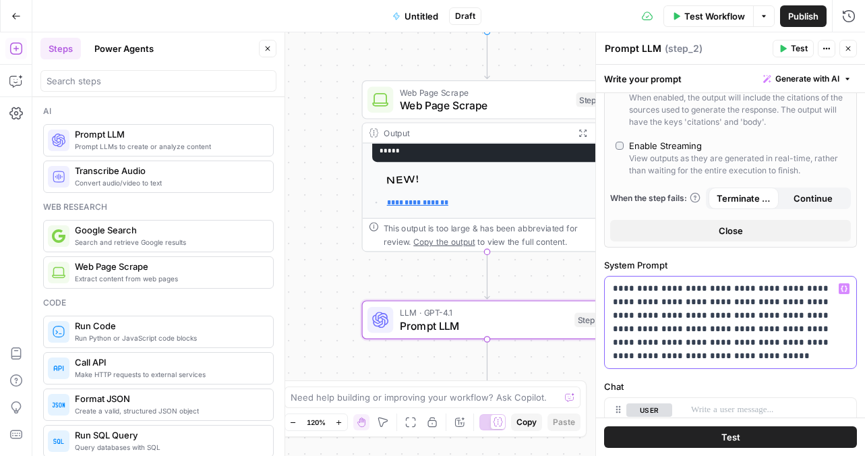
scroll to position [452, 0]
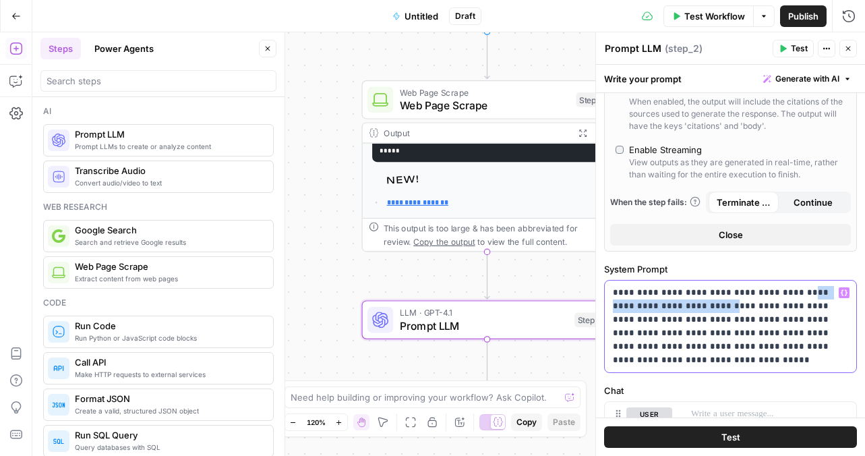
drag, startPoint x: 716, startPoint y: 278, endPoint x: 794, endPoint y: 264, distance: 79.4
click at [794, 286] on p "**********" at bounding box center [730, 326] width 235 height 81
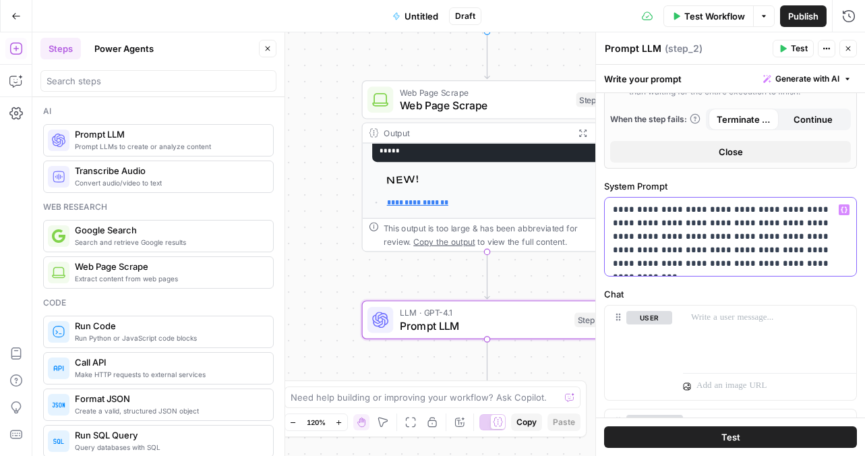
scroll to position [544, 0]
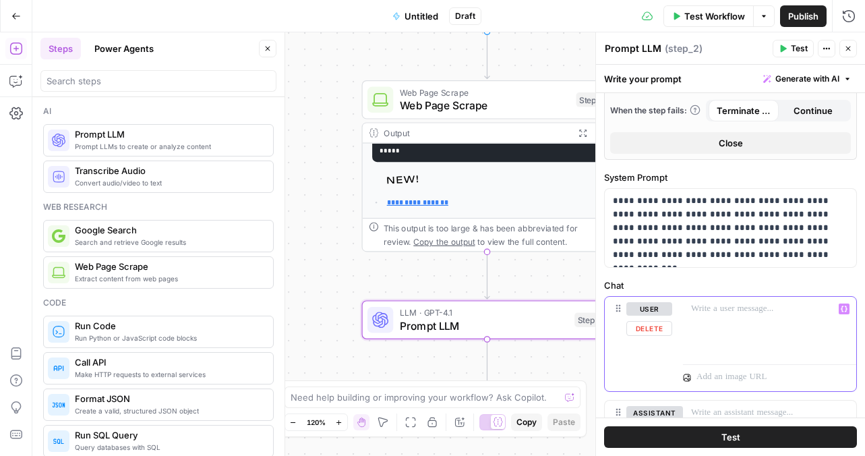
click at [712, 302] on p at bounding box center [769, 308] width 157 height 13
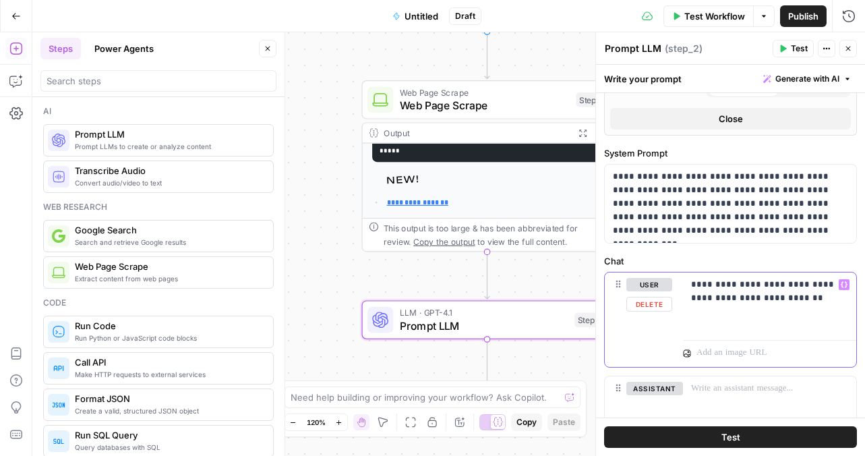
scroll to position [569, 0]
click at [739, 434] on span "Test" at bounding box center [731, 436] width 19 height 13
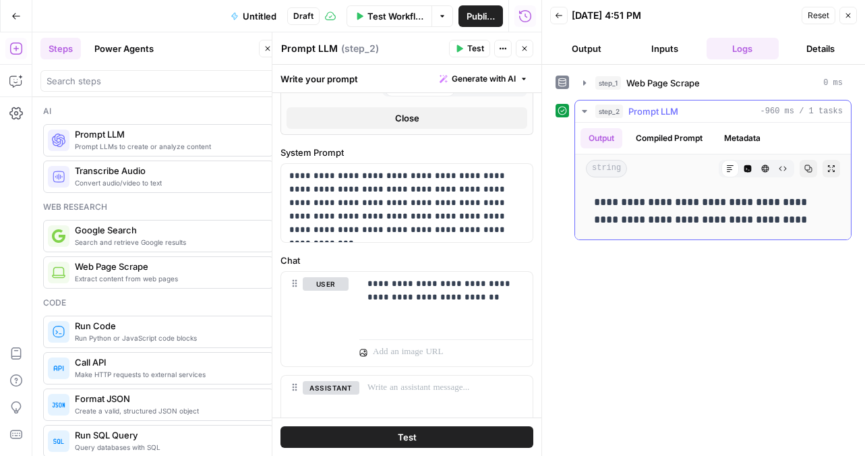
click at [656, 117] on span "Prompt LLM" at bounding box center [654, 111] width 50 height 13
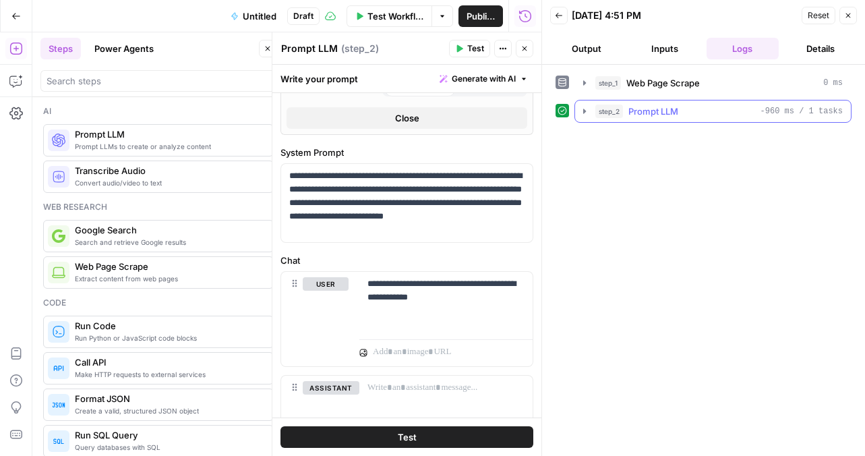
click at [656, 116] on span "Prompt LLM" at bounding box center [654, 111] width 50 height 13
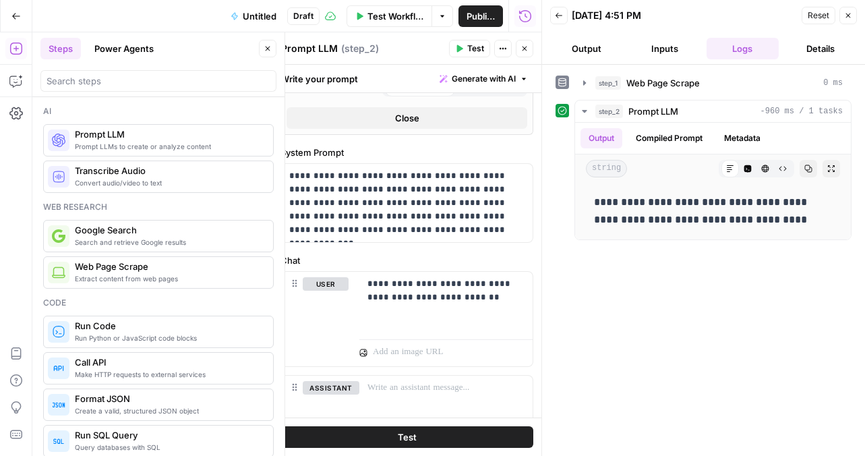
click at [666, 49] on button "Inputs" at bounding box center [665, 49] width 73 height 22
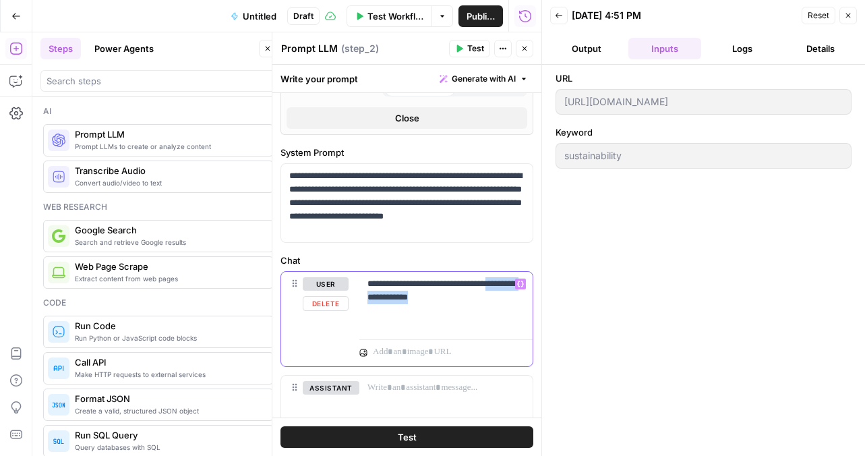
drag, startPoint x: 471, startPoint y: 269, endPoint x: 369, endPoint y: 270, distance: 102.5
click at [369, 277] on p "**********" at bounding box center [446, 290] width 157 height 27
click at [403, 277] on p "**********" at bounding box center [446, 290] width 157 height 27
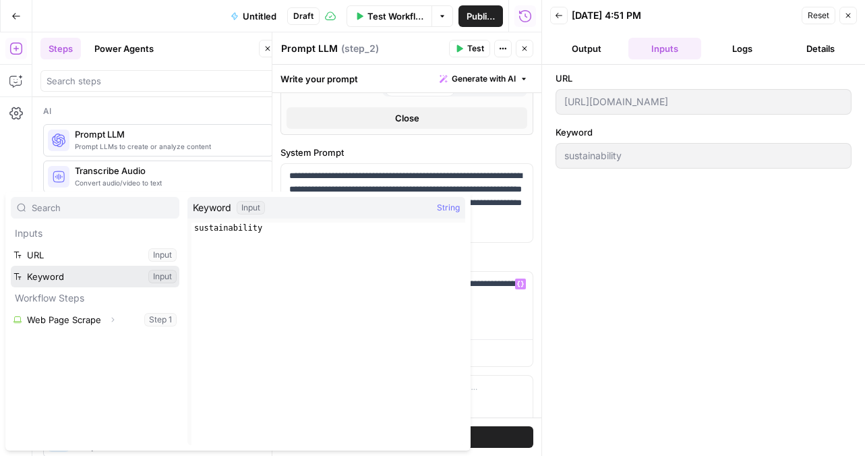
click at [115, 276] on button "Select variable Keyword" at bounding box center [95, 277] width 169 height 22
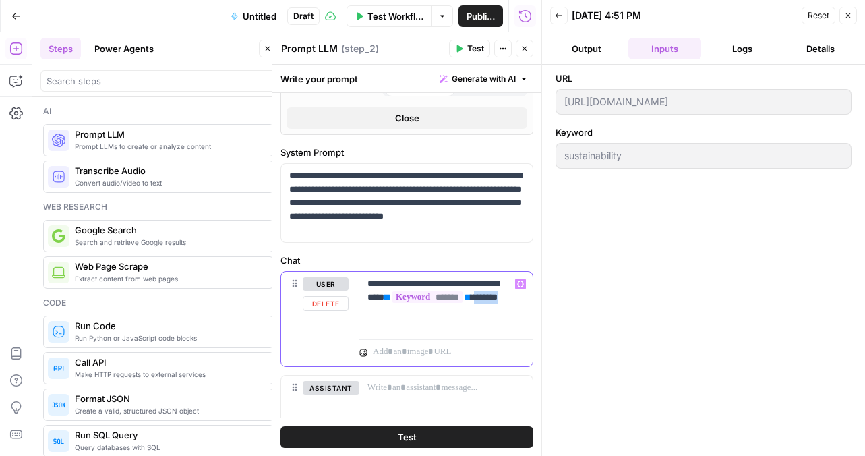
drag, startPoint x: 513, startPoint y: 281, endPoint x: 473, endPoint y: 282, distance: 39.1
click at [473, 282] on p "**********" at bounding box center [446, 297] width 157 height 40
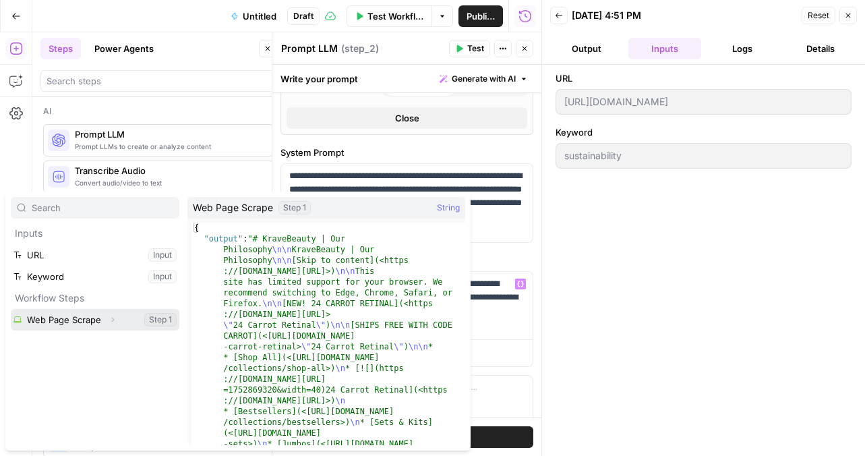
click at [92, 324] on button "Select variable Web Page Scrape" at bounding box center [95, 320] width 169 height 22
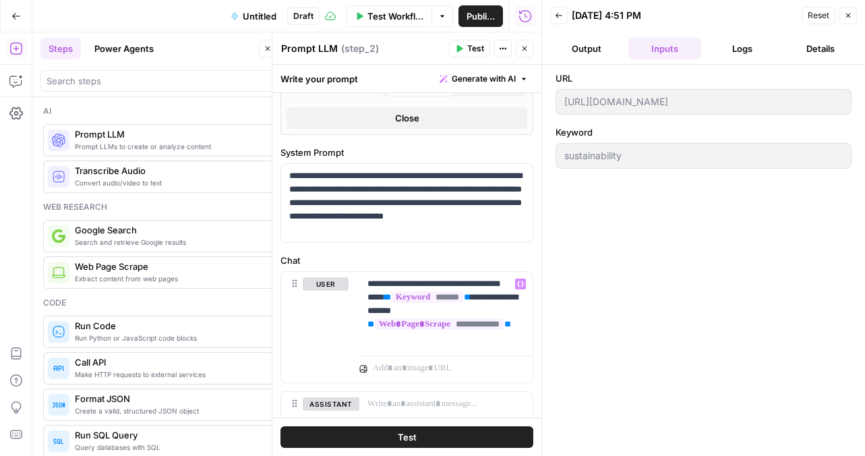
click at [448, 438] on button "Test" at bounding box center [407, 437] width 253 height 22
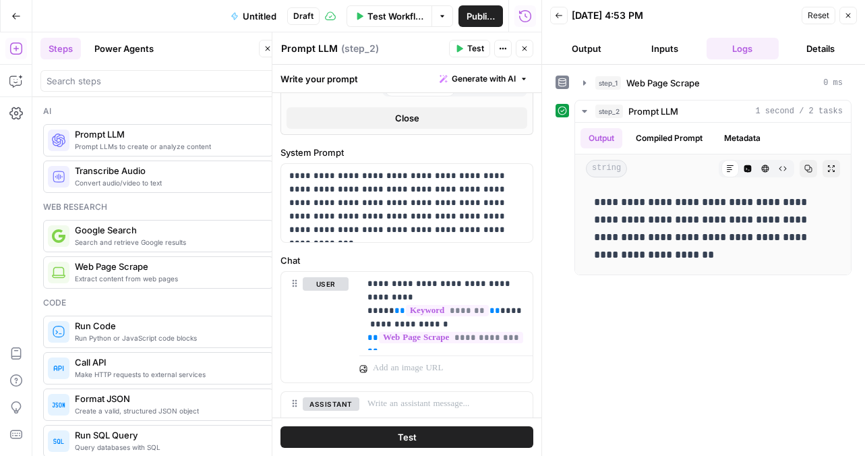
click at [419, 434] on button "Test" at bounding box center [407, 437] width 253 height 22
click at [587, 51] on button "Output" at bounding box center [586, 49] width 73 height 22
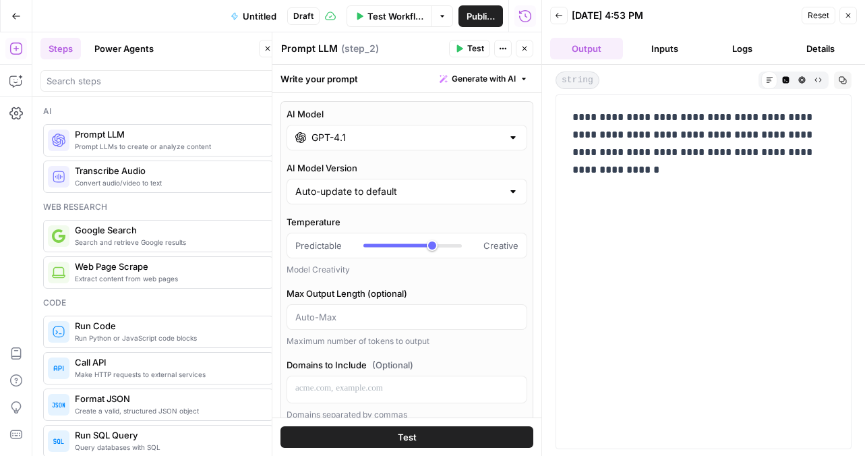
click at [850, 19] on icon "button" at bounding box center [848, 15] width 8 height 8
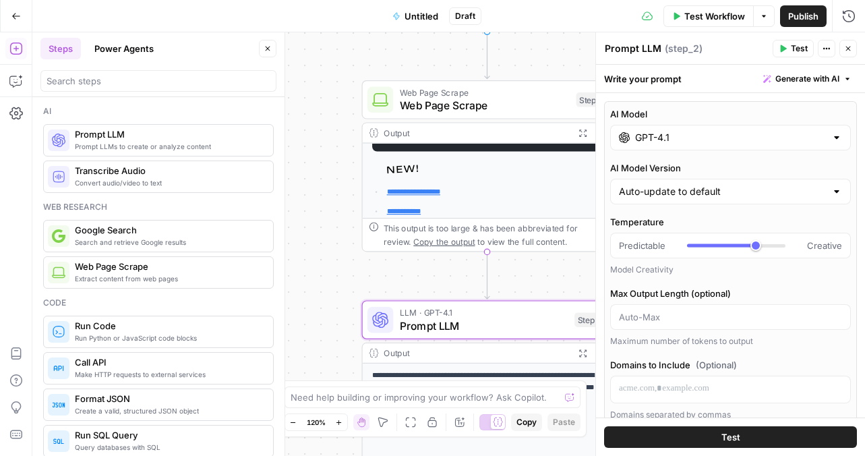
click at [848, 51] on icon "button" at bounding box center [848, 49] width 8 height 8
